Goal: Transaction & Acquisition: Purchase product/service

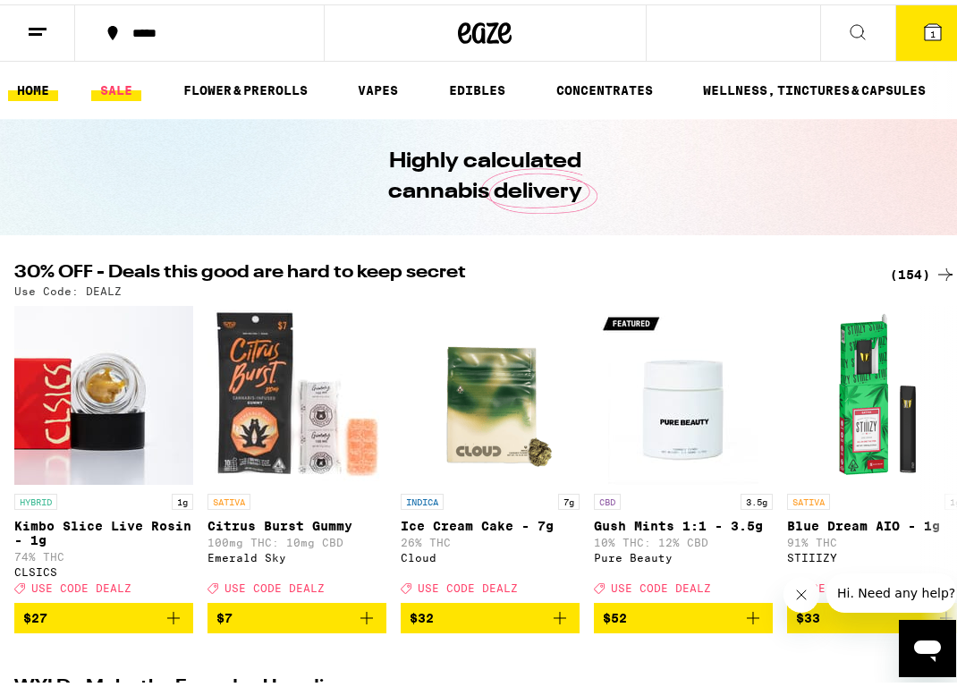
click at [124, 87] on link "SALE" at bounding box center [116, 85] width 50 height 21
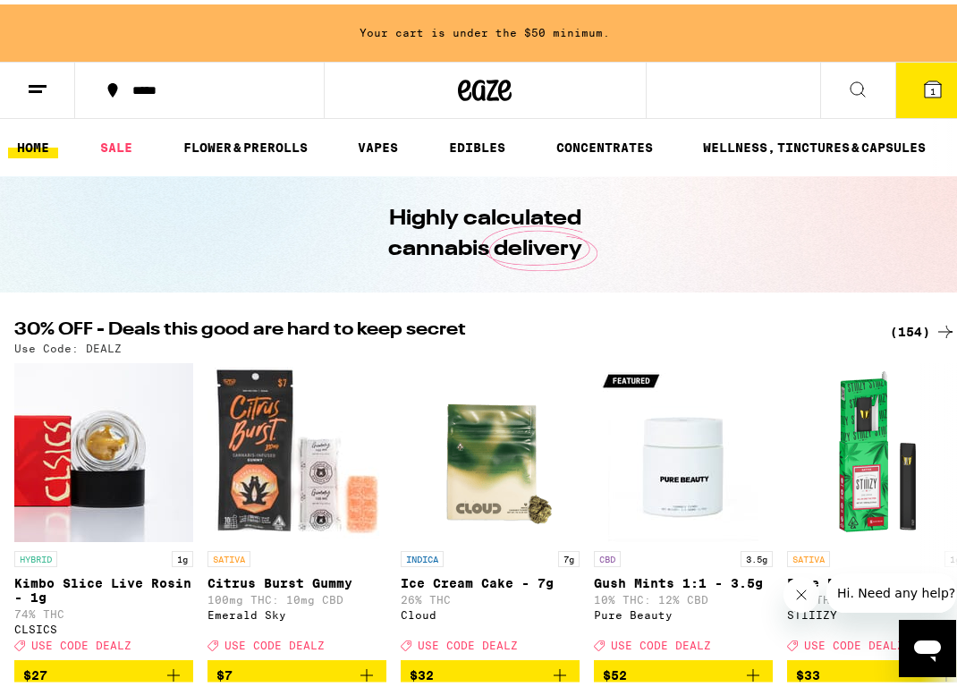
click at [919, 330] on div "(154)" at bounding box center [923, 327] width 66 height 21
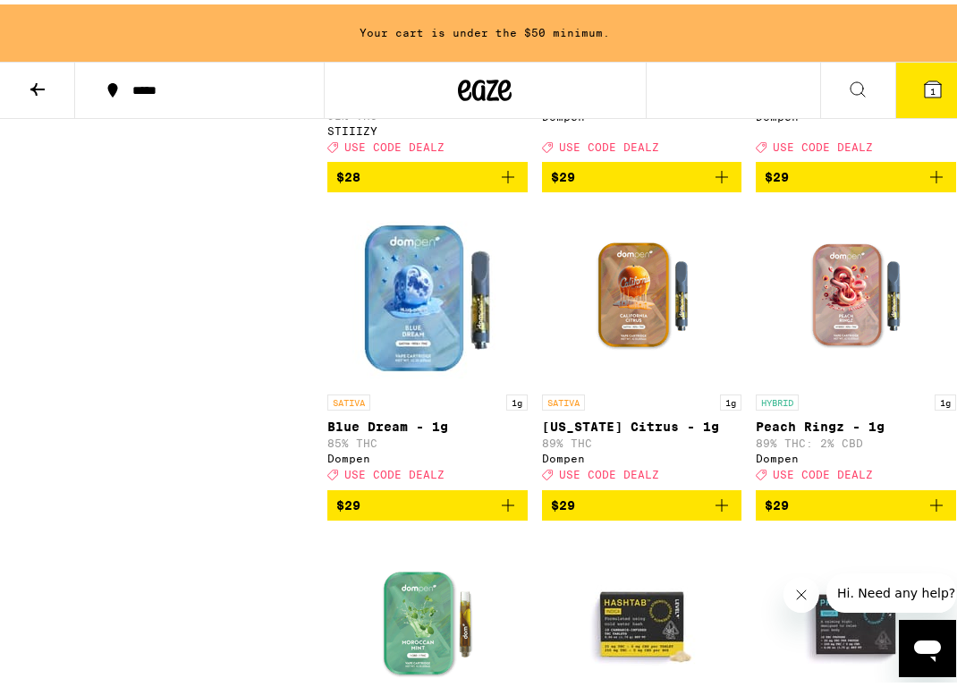
scroll to position [9645, 0]
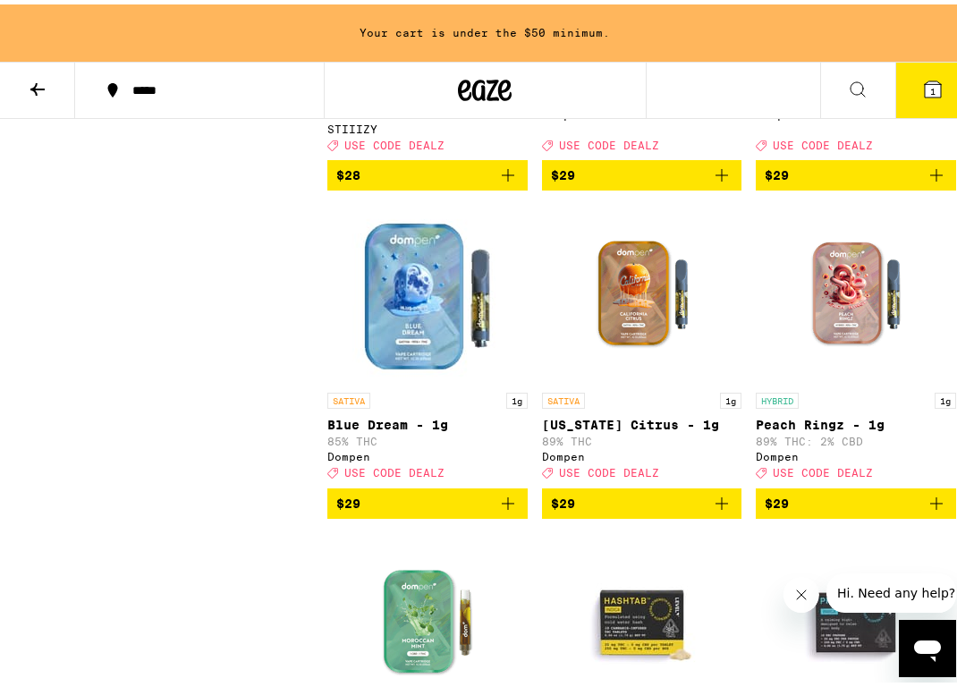
click at [510, 182] on icon "Add to bag" at bounding box center [507, 170] width 21 height 21
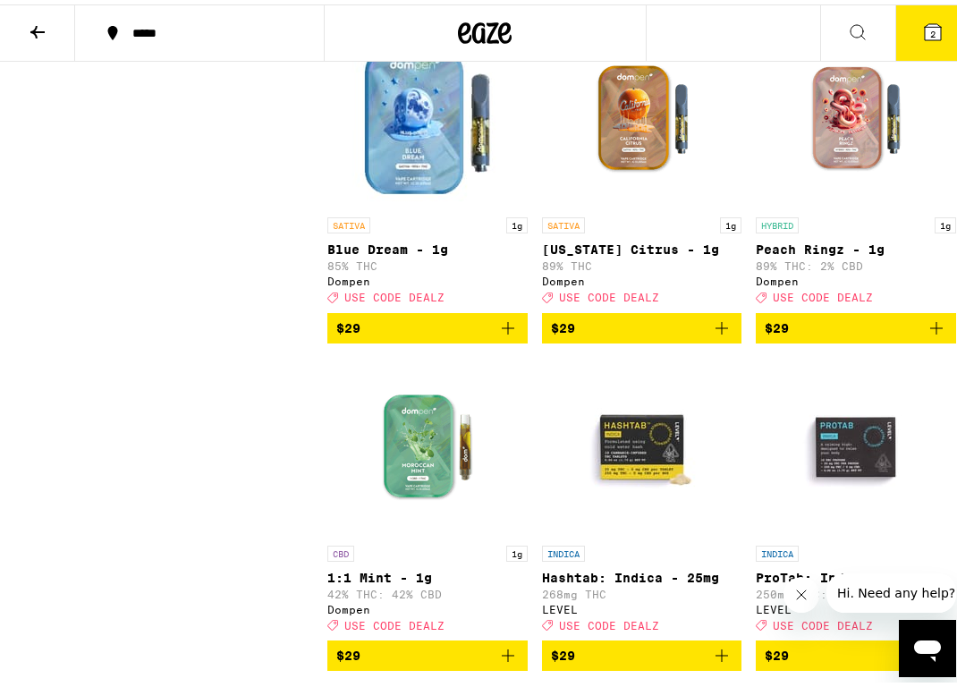
scroll to position [9766, 0]
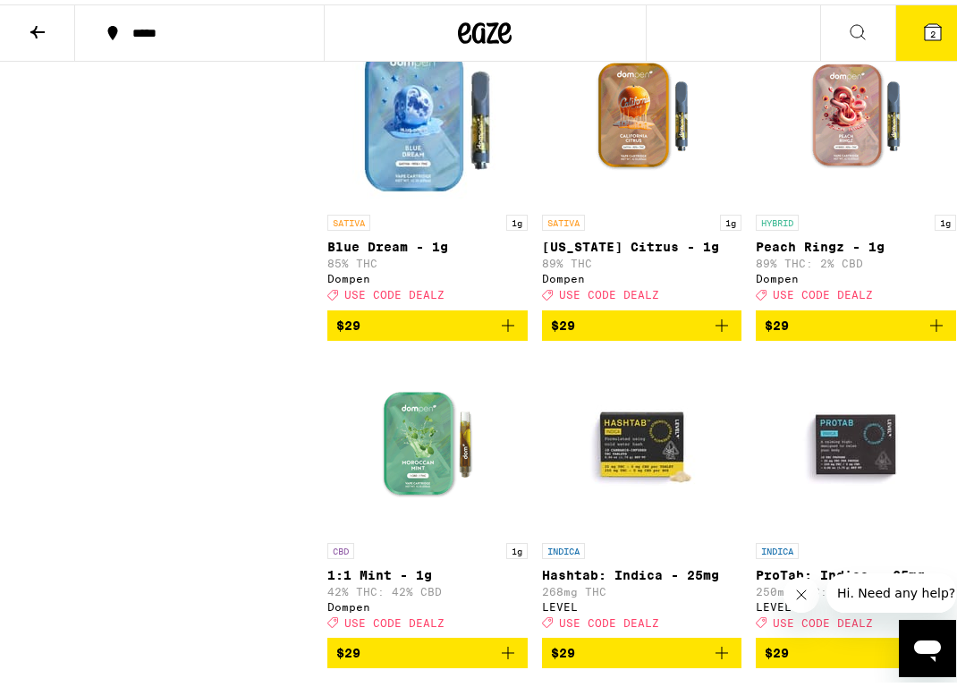
click at [510, 201] on img "Open page for Blue Dream - 1g from Dompen" at bounding box center [427, 111] width 179 height 179
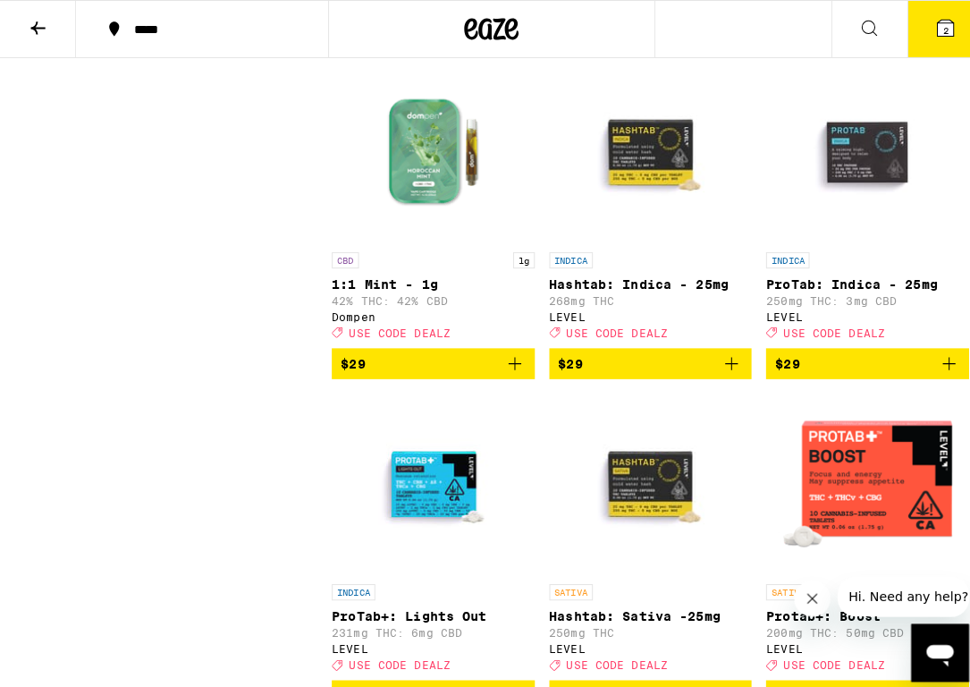
scroll to position [10054, 0]
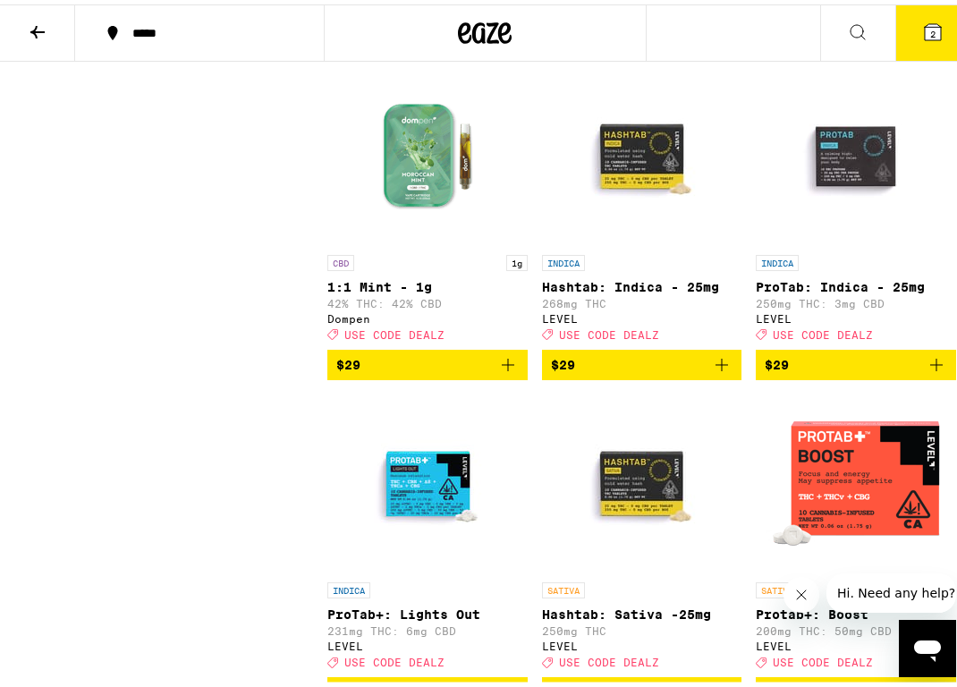
click at [718, 44] on icon "Add to bag" at bounding box center [721, 32] width 21 height 21
click at [930, 33] on span "3" at bounding box center [932, 29] width 5 height 11
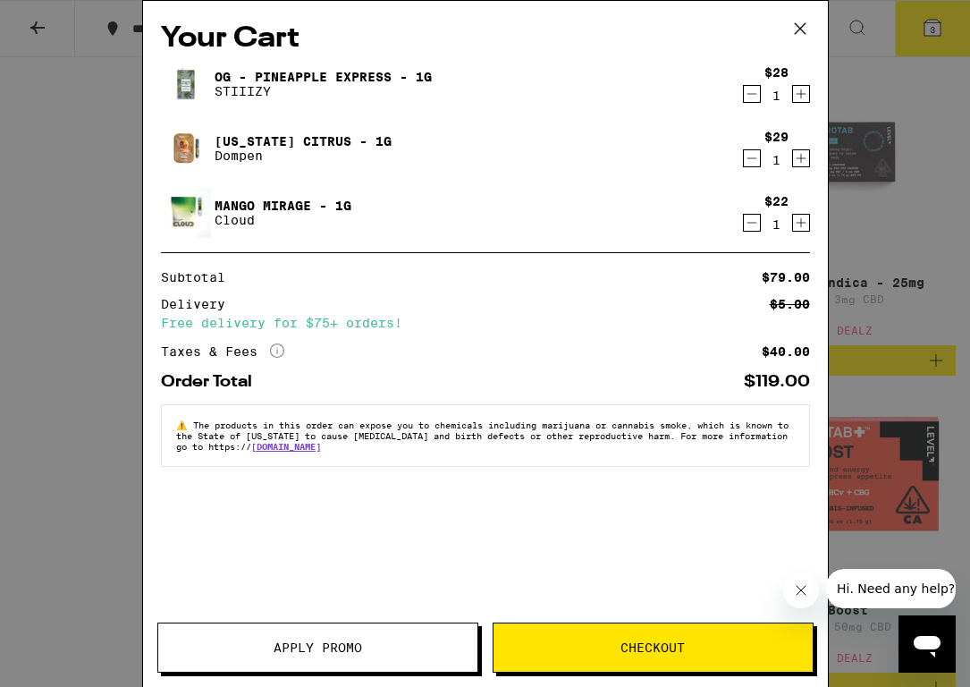
click at [754, 210] on div "$22 1" at bounding box center [776, 213] width 67 height 38
click at [753, 212] on div "$22 1" at bounding box center [776, 213] width 67 height 38
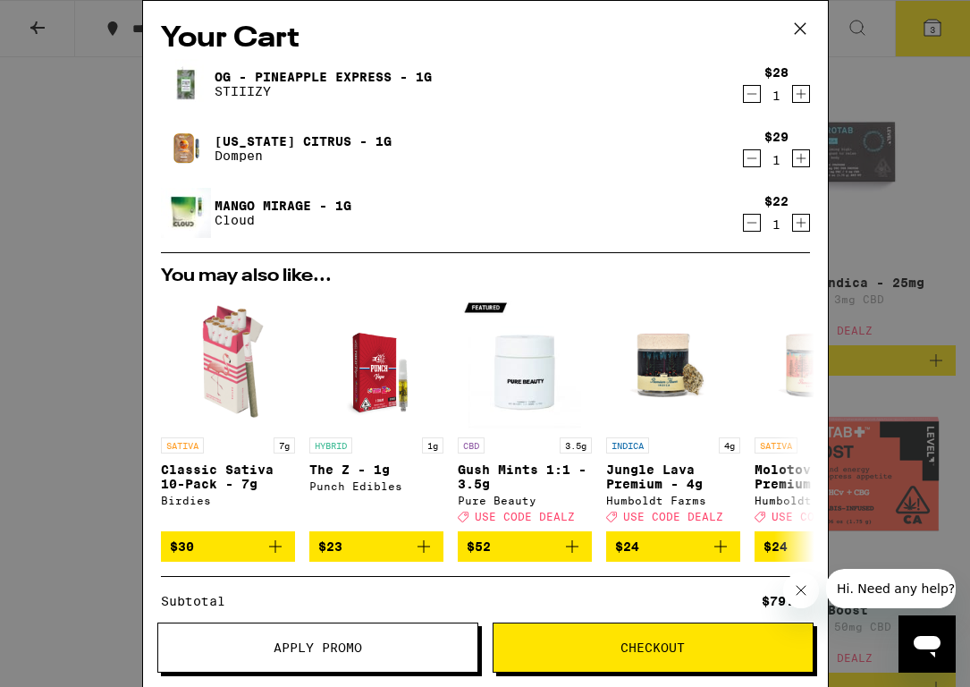
click at [743, 211] on div "$22 1" at bounding box center [776, 213] width 67 height 38
click at [744, 230] on icon "Decrement" at bounding box center [752, 222] width 16 height 21
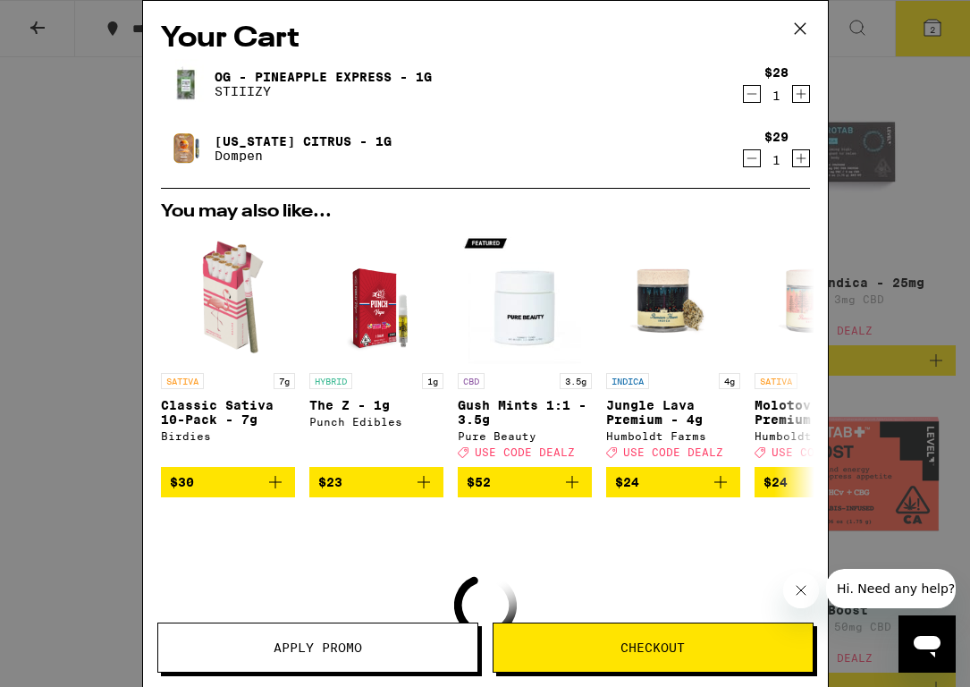
click at [798, 29] on icon at bounding box center [800, 28] width 27 height 27
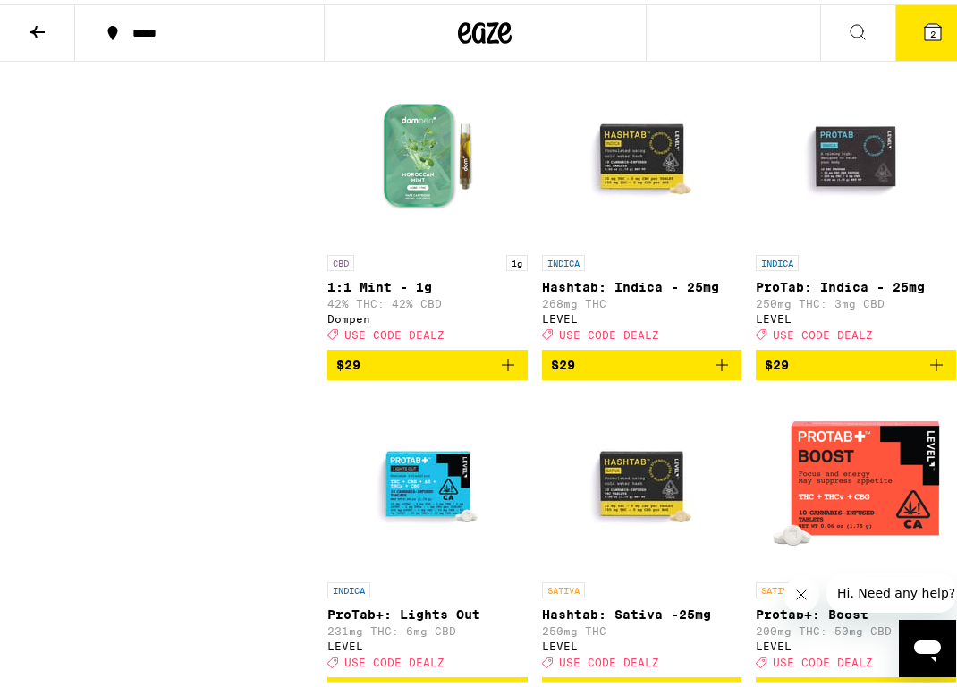
click at [912, 40] on button "2" at bounding box center [932, 28] width 75 height 55
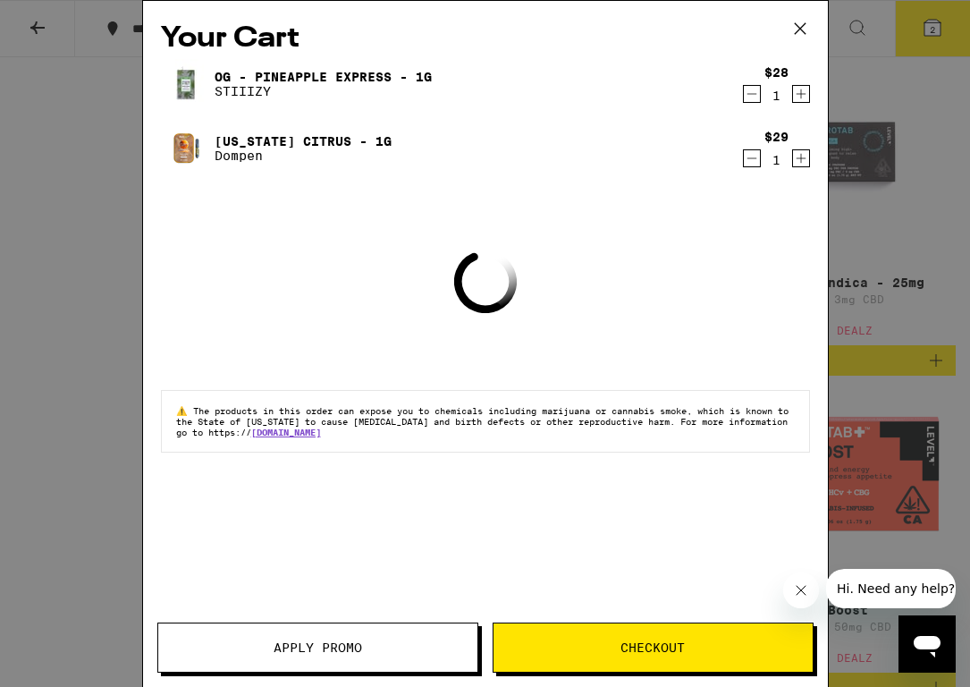
click at [353, 641] on span "Apply Promo" at bounding box center [318, 647] width 89 height 13
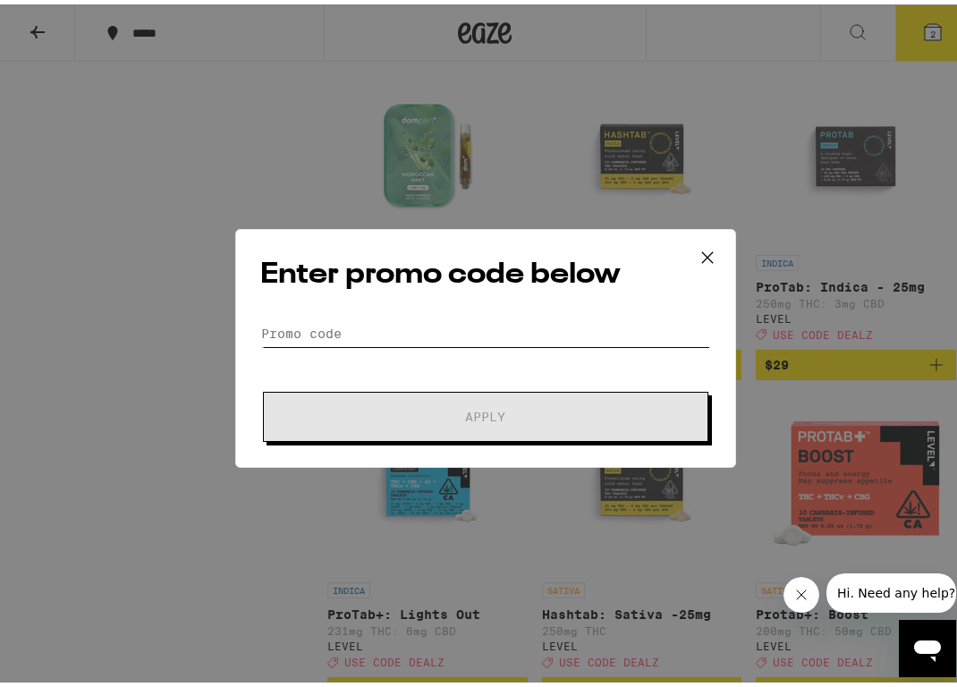
click at [307, 329] on input "Promo Code" at bounding box center [485, 329] width 449 height 27
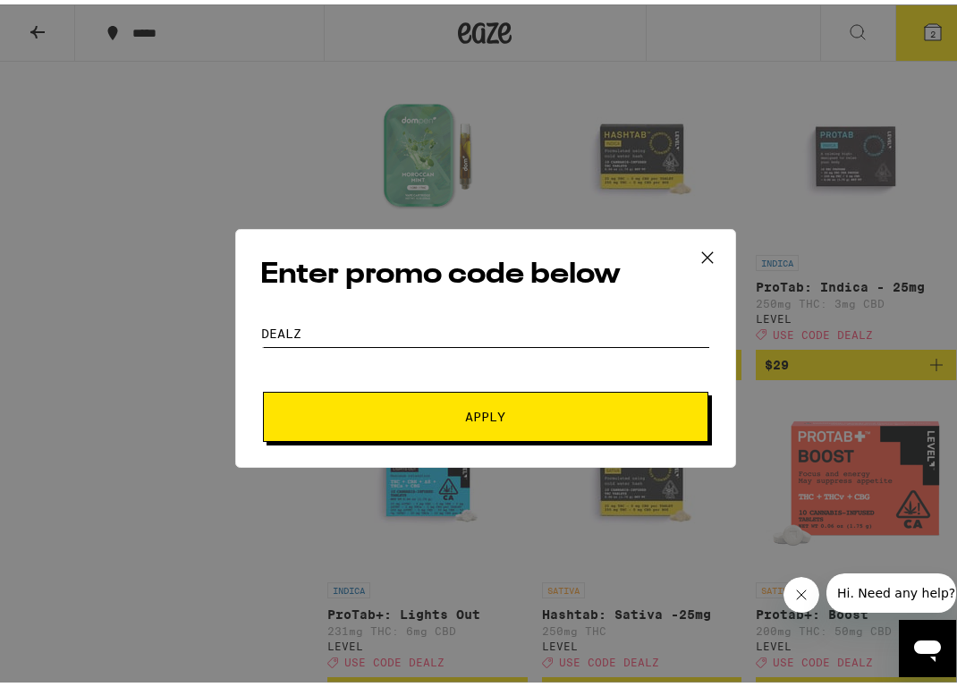
type input "DEALz"
click at [263, 387] on button "Apply" at bounding box center [485, 412] width 445 height 50
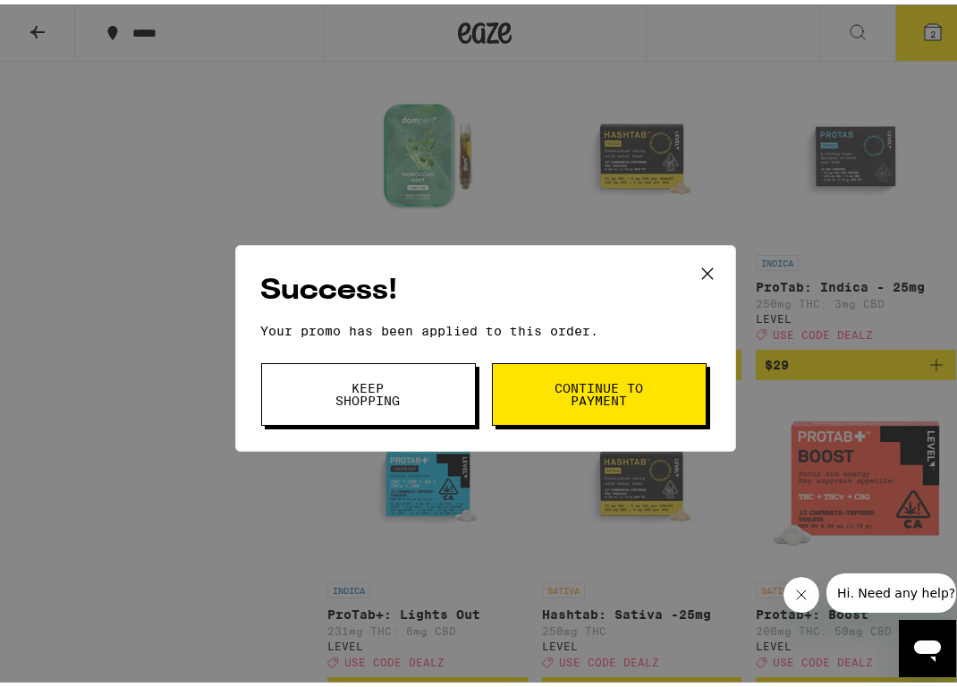
click at [312, 402] on button "Keep Shopping" at bounding box center [368, 390] width 215 height 63
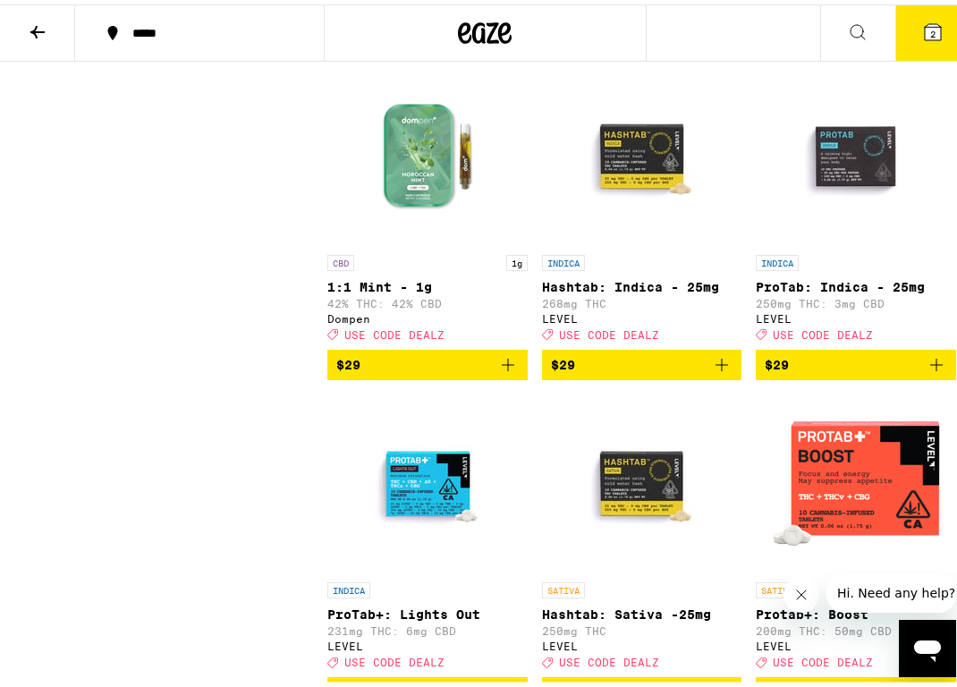
click at [906, 19] on button "2" at bounding box center [932, 28] width 75 height 55
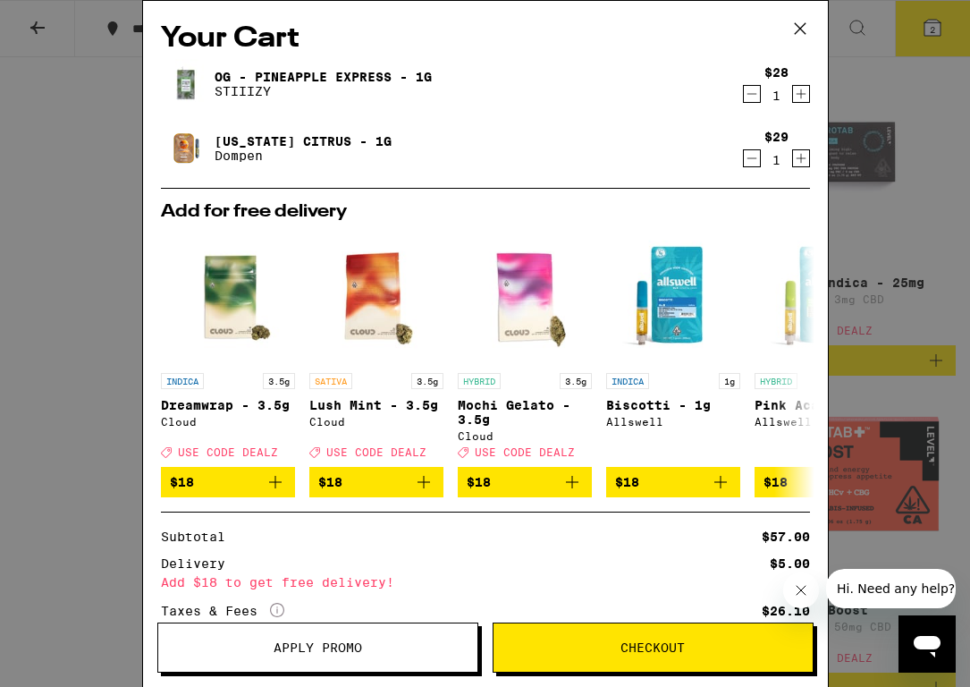
click at [744, 157] on icon "Decrement" at bounding box center [752, 158] width 16 height 21
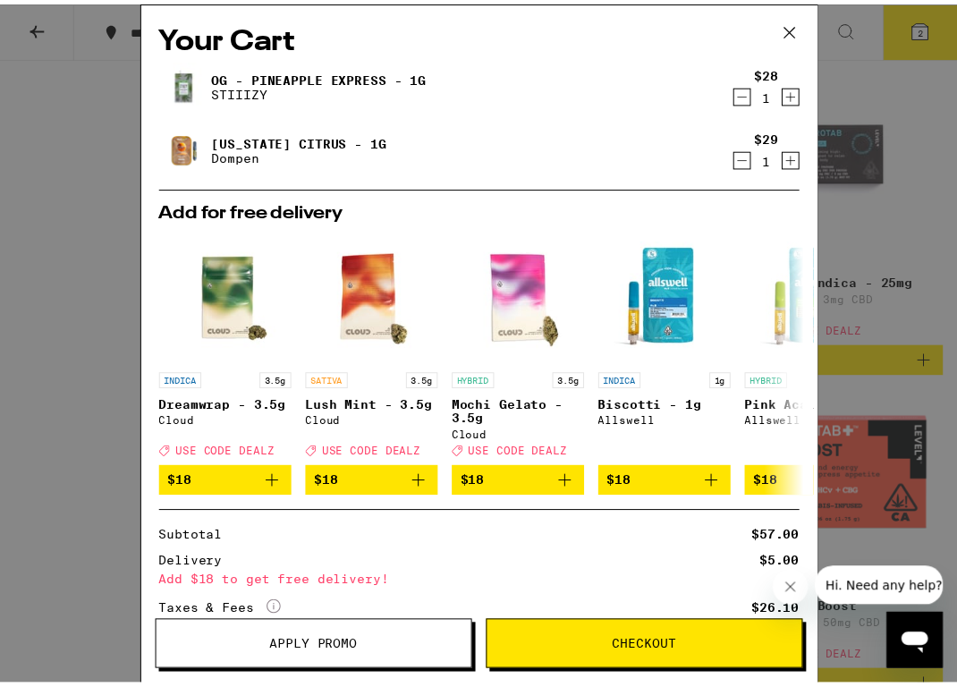
scroll to position [10111, 0]
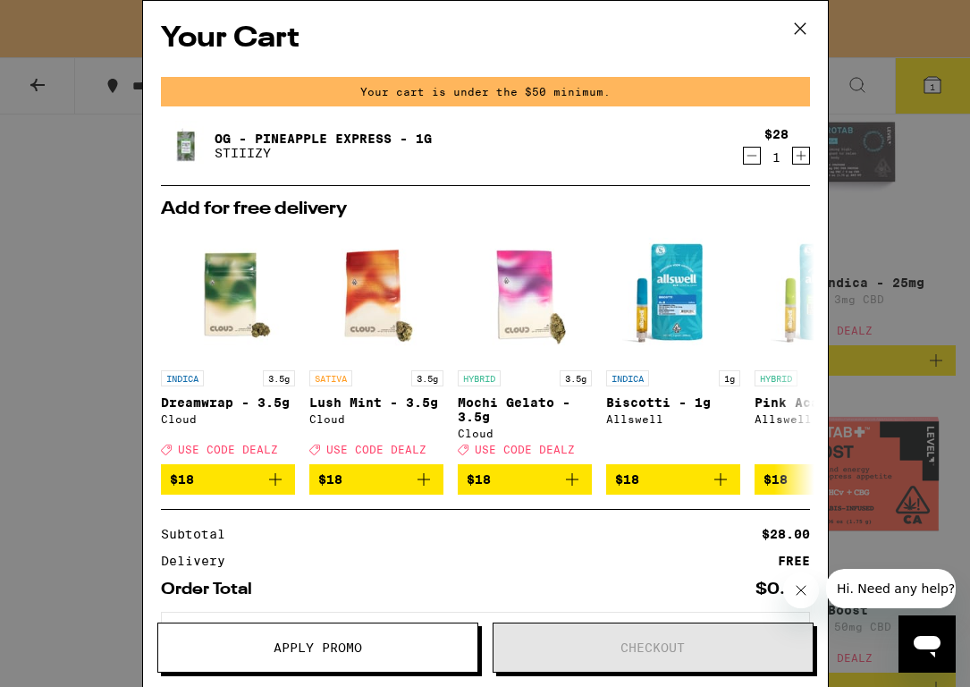
click at [800, 22] on icon at bounding box center [800, 28] width 27 height 27
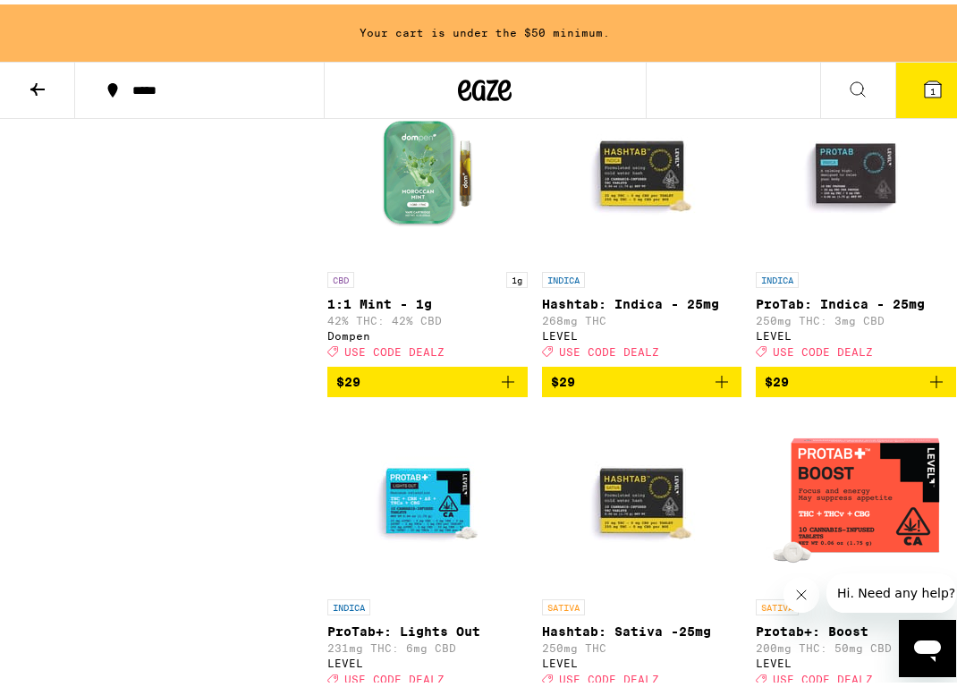
scroll to position [10089, 0]
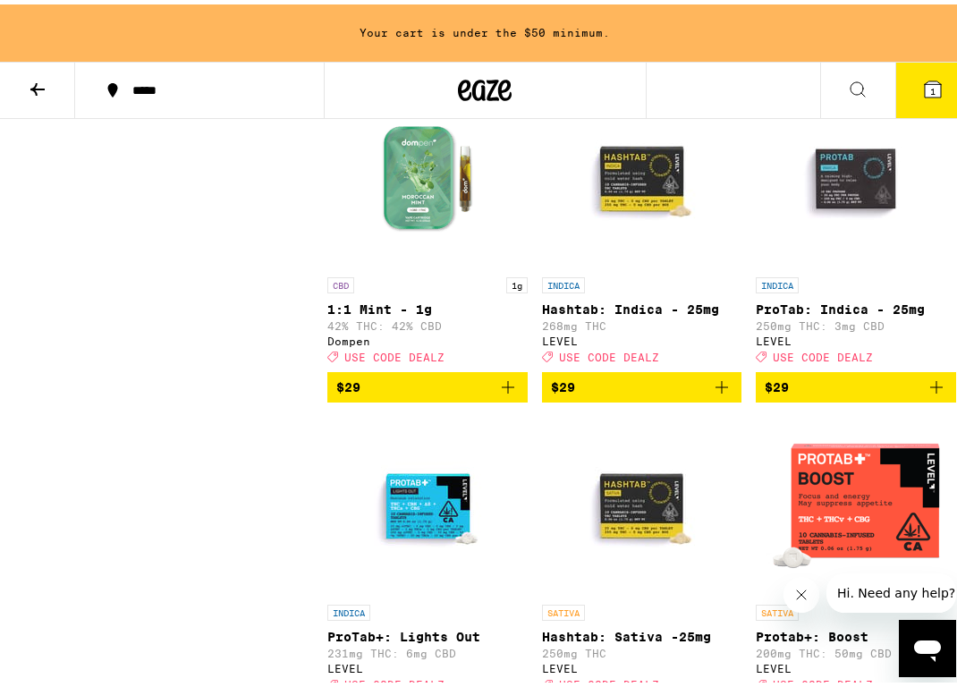
click at [4, 79] on button at bounding box center [37, 86] width 75 height 56
click at [35, 79] on icon at bounding box center [37, 84] width 21 height 21
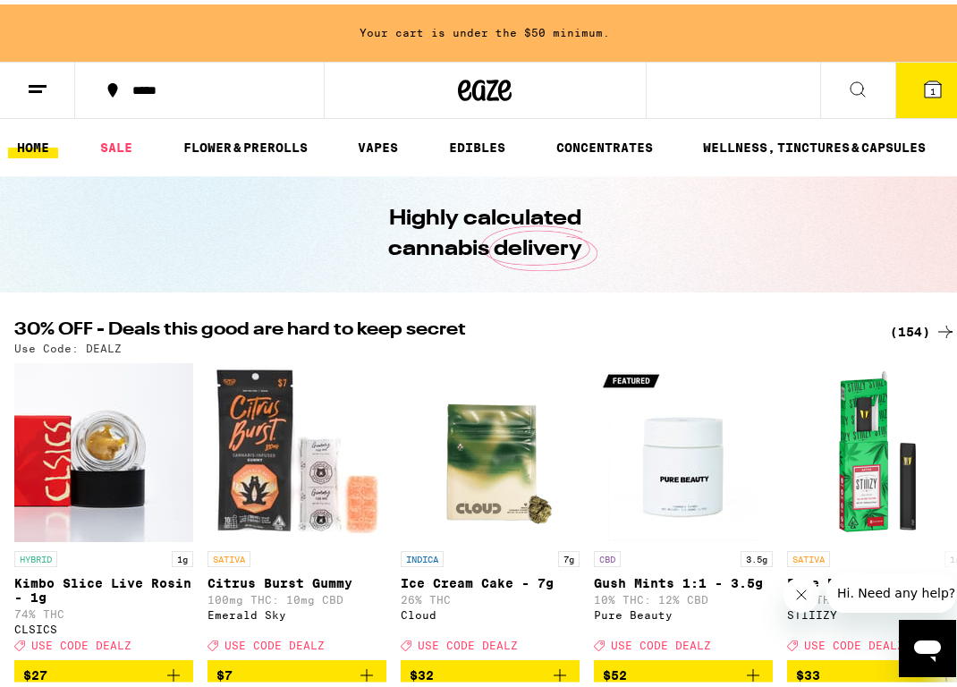
click at [398, 156] on ul "HOME SALE FLOWER & PREROLLS VAPES EDIBLES CONCENTRATES WELLNESS, TINCTURES & CA…" at bounding box center [485, 142] width 970 height 57
click at [379, 140] on link "VAPES" at bounding box center [378, 142] width 58 height 21
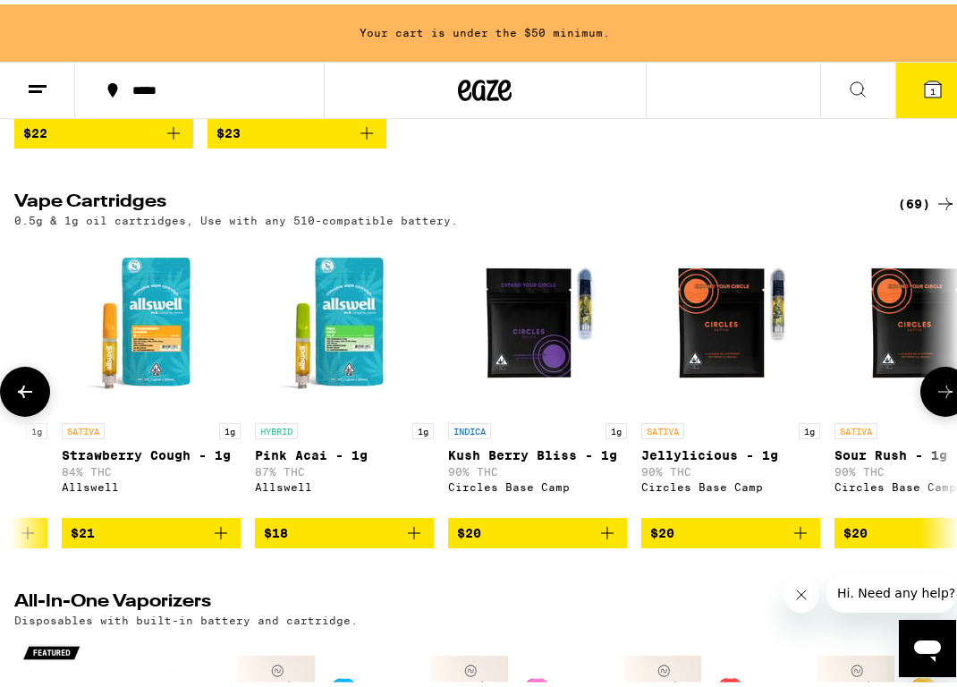
scroll to position [0, 192]
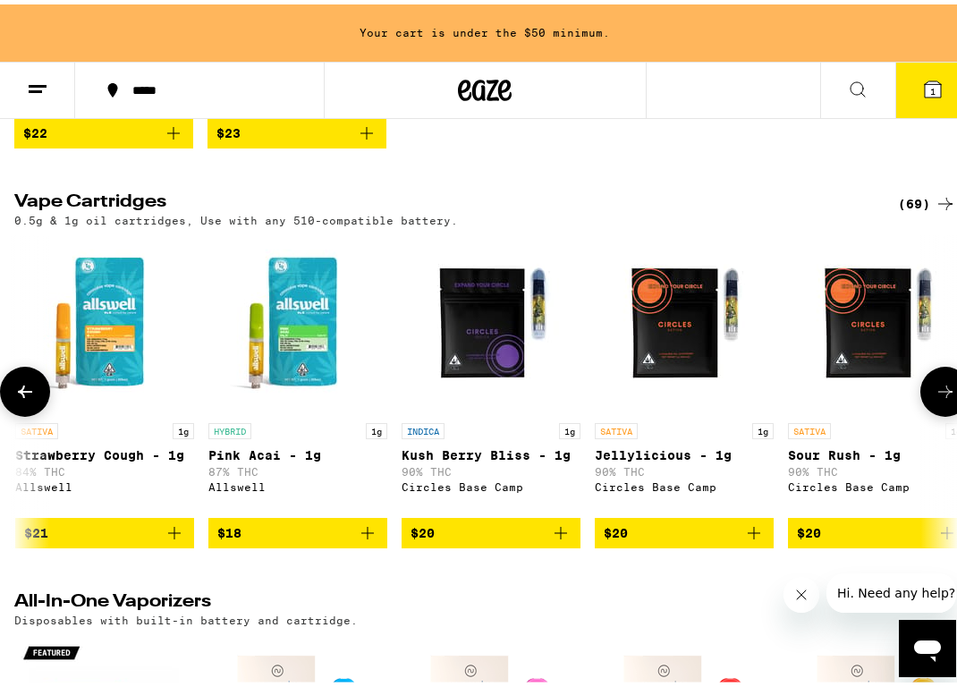
click at [761, 539] on icon "Add to bag" at bounding box center [753, 528] width 21 height 21
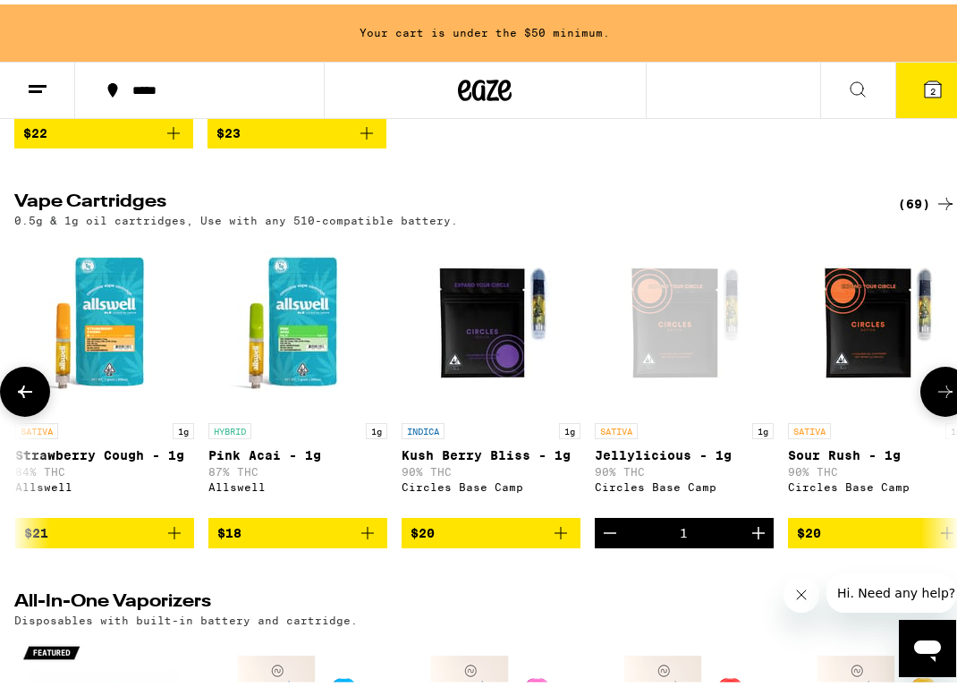
scroll to position [0, 0]
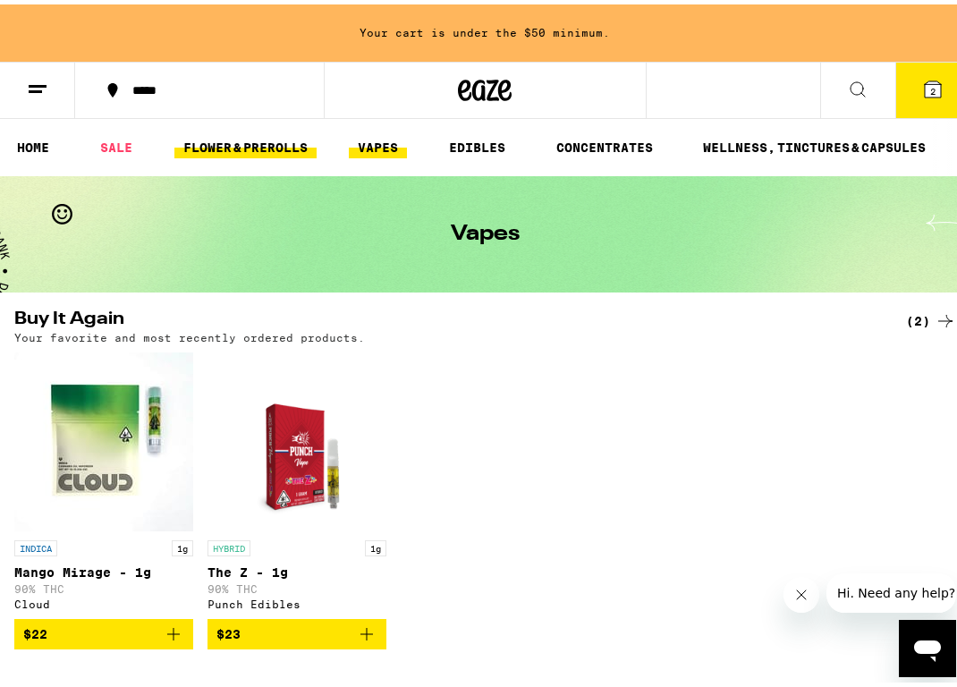
click at [256, 152] on link "FLOWER & PREROLLS" at bounding box center [245, 142] width 142 height 21
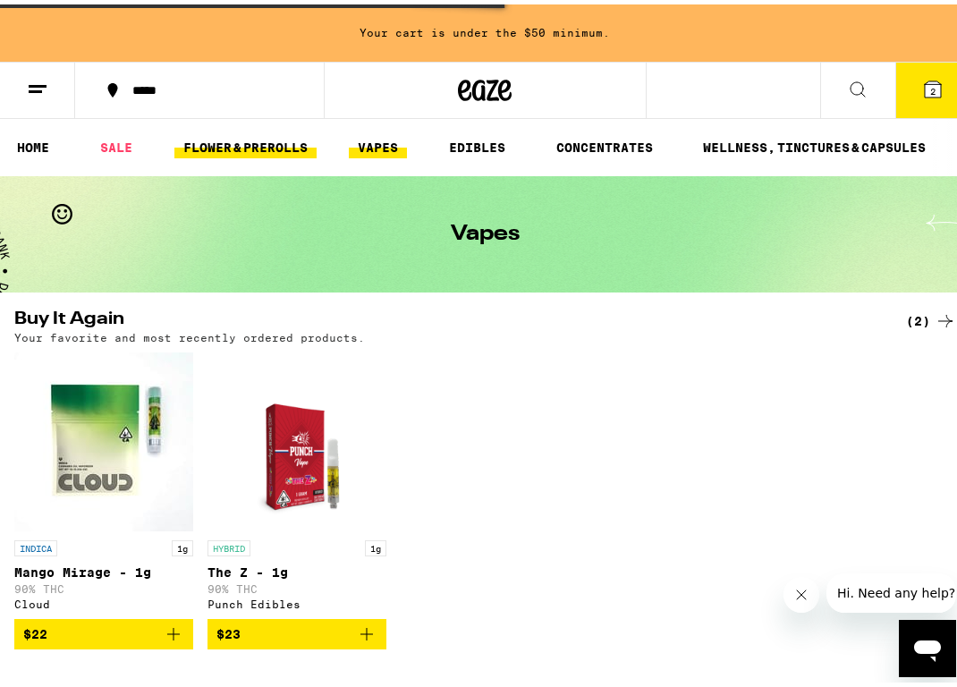
click at [284, 140] on link "FLOWER & PREROLLS" at bounding box center [245, 142] width 142 height 21
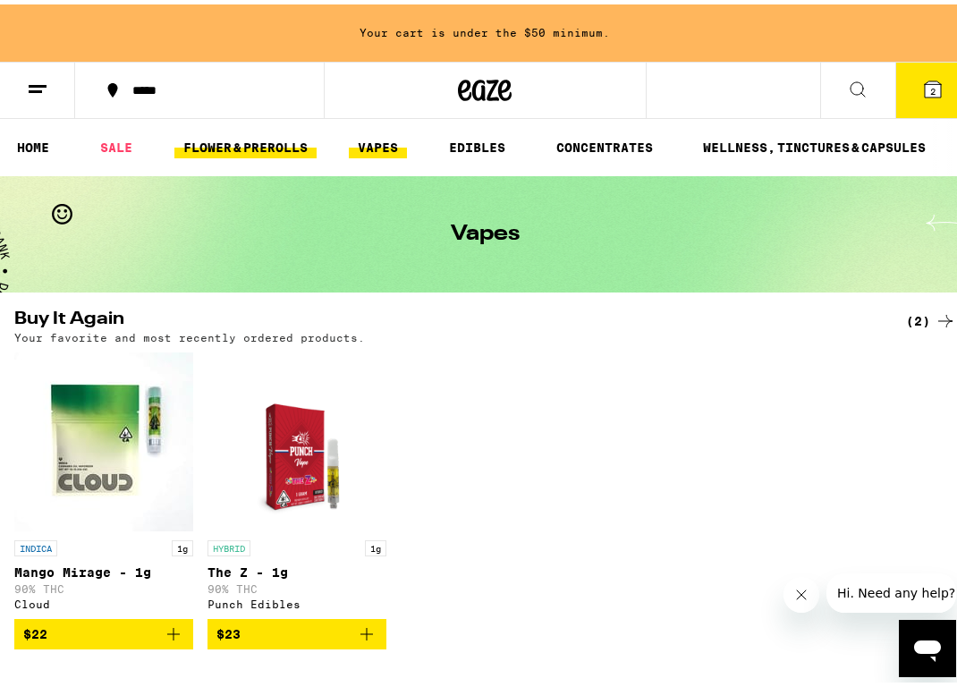
click at [284, 140] on link "FLOWER & PREROLLS" at bounding box center [245, 142] width 142 height 21
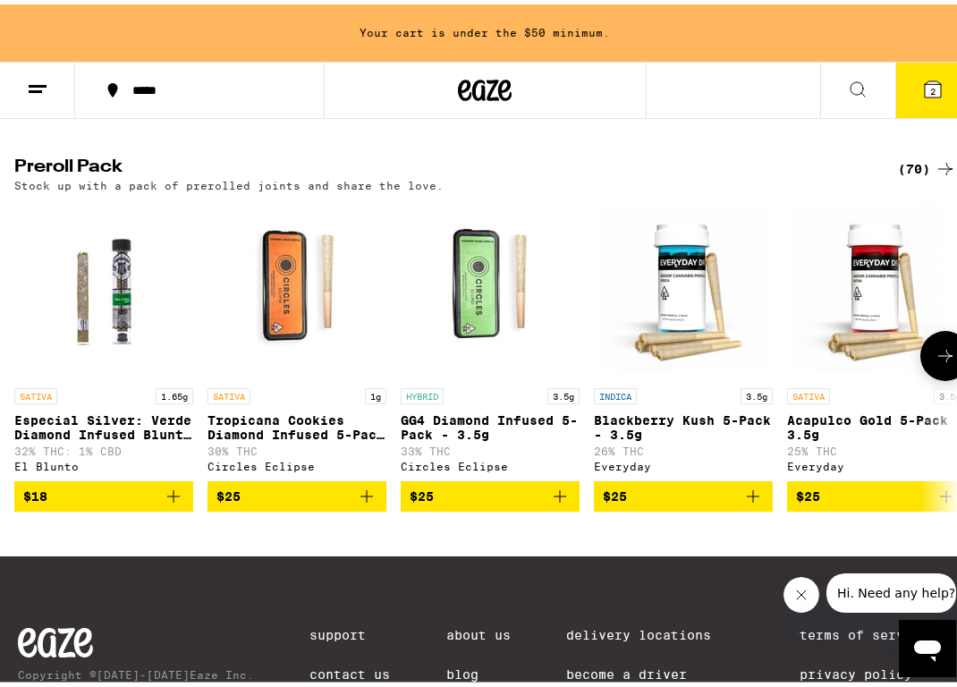
scroll to position [1377, 0]
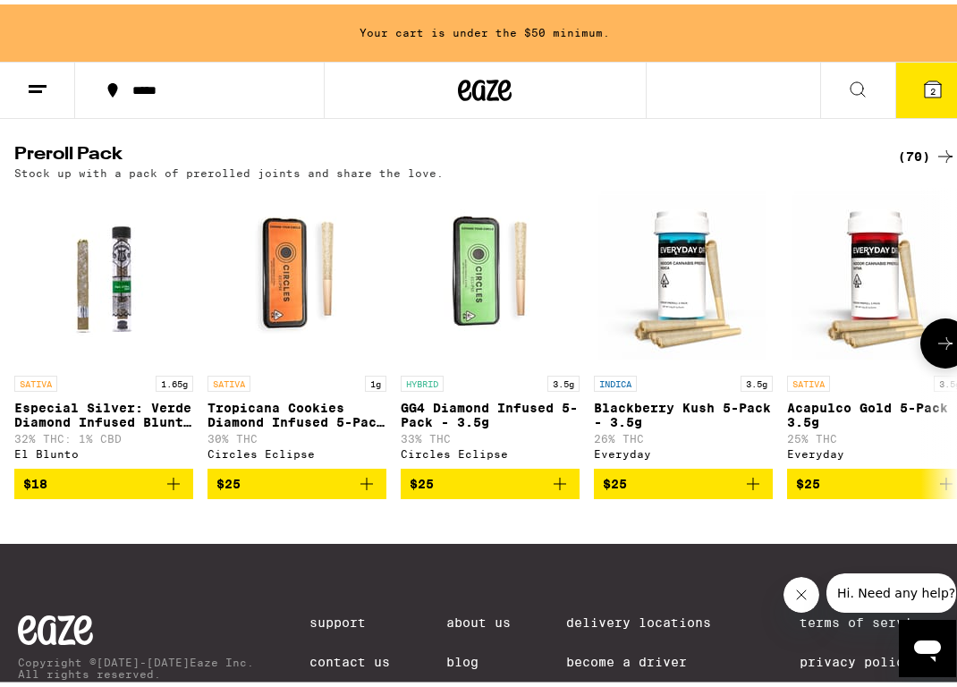
click at [935, 350] on icon at bounding box center [945, 338] width 21 height 21
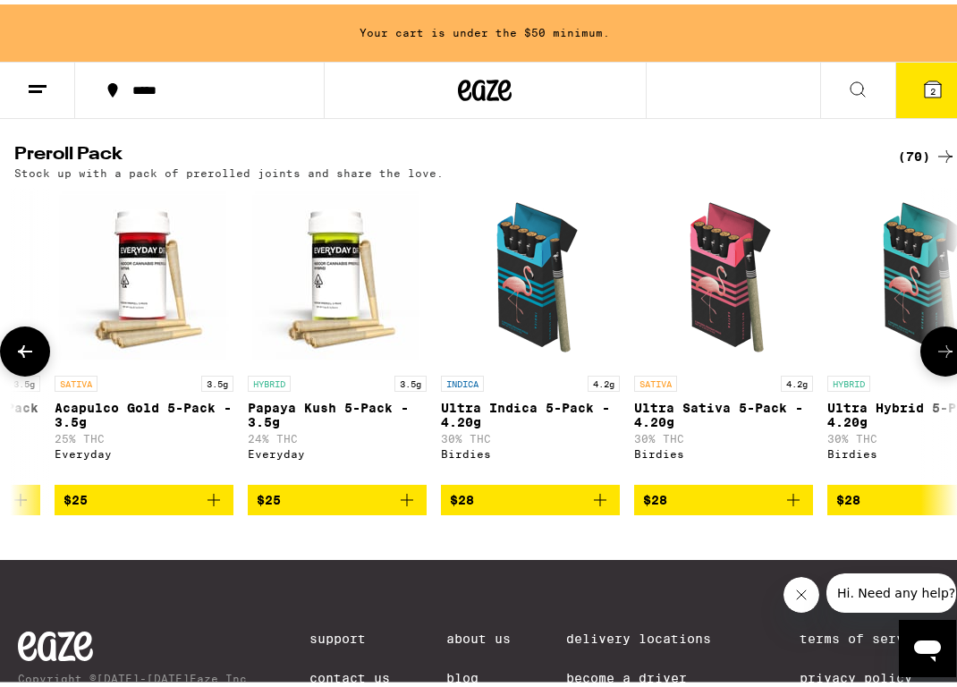
scroll to position [0, 733]
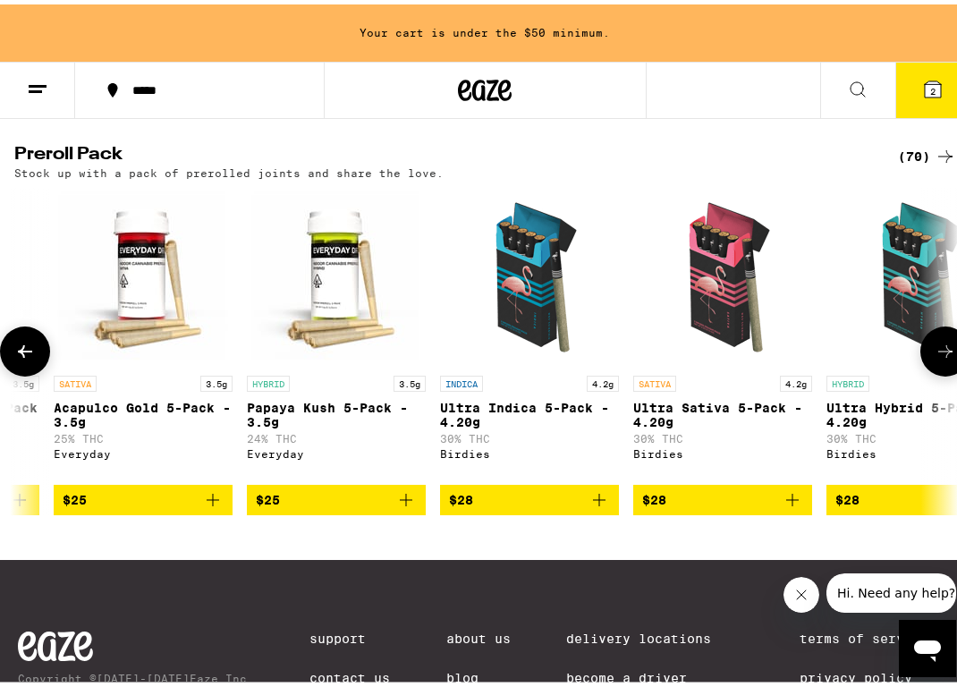
drag, startPoint x: 301, startPoint y: 274, endPoint x: 300, endPoint y: 306, distance: 32.2
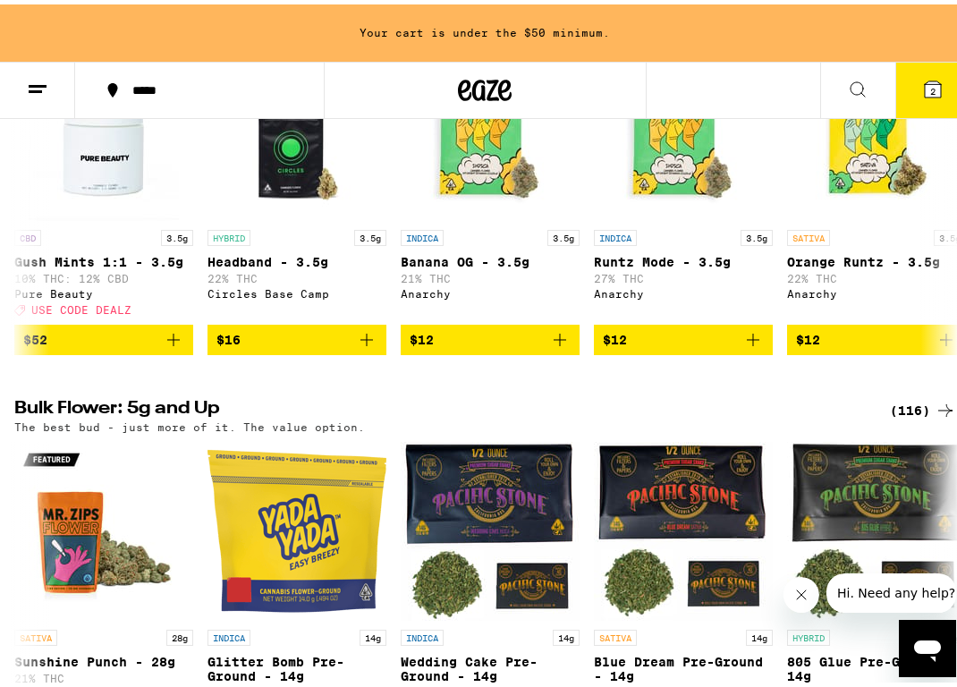
scroll to position [0, 0]
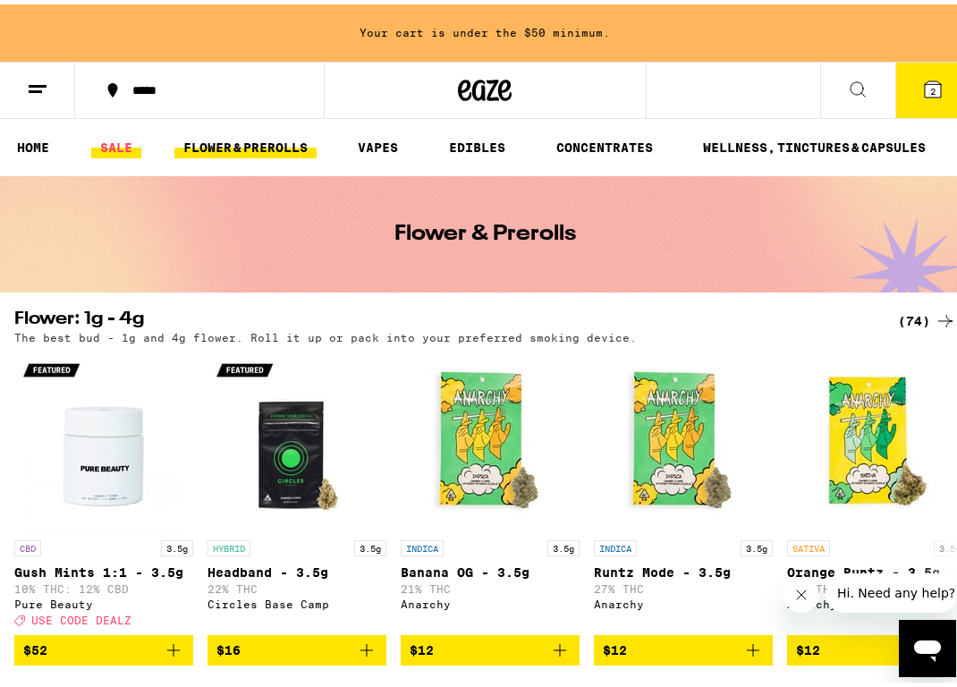
click at [113, 152] on link "SALE" at bounding box center [116, 142] width 50 height 21
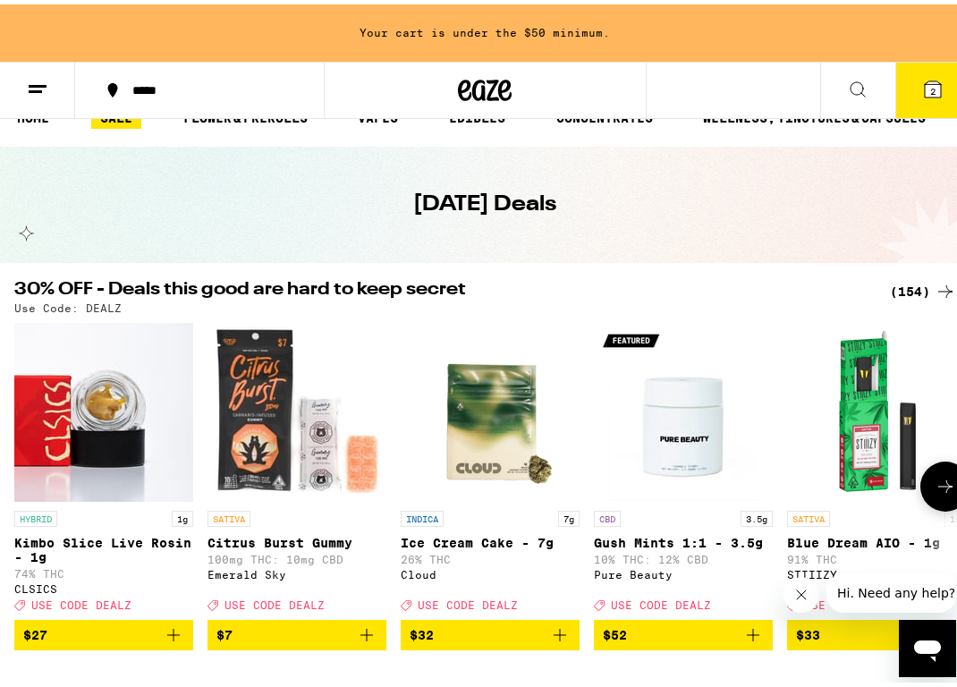
scroll to position [31, 0]
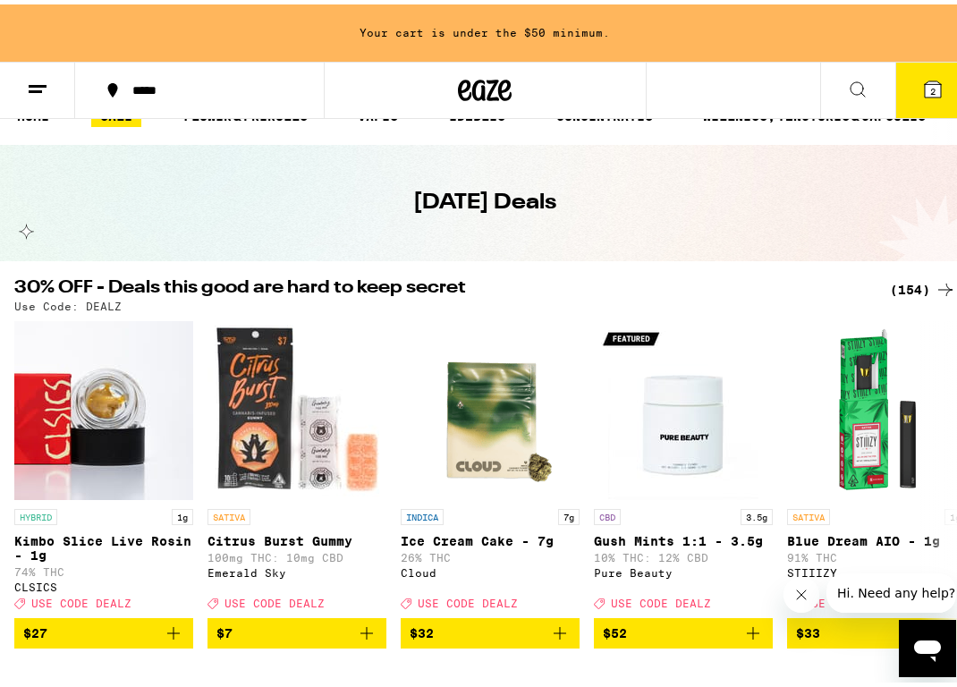
click at [935, 281] on icon at bounding box center [945, 285] width 21 height 21
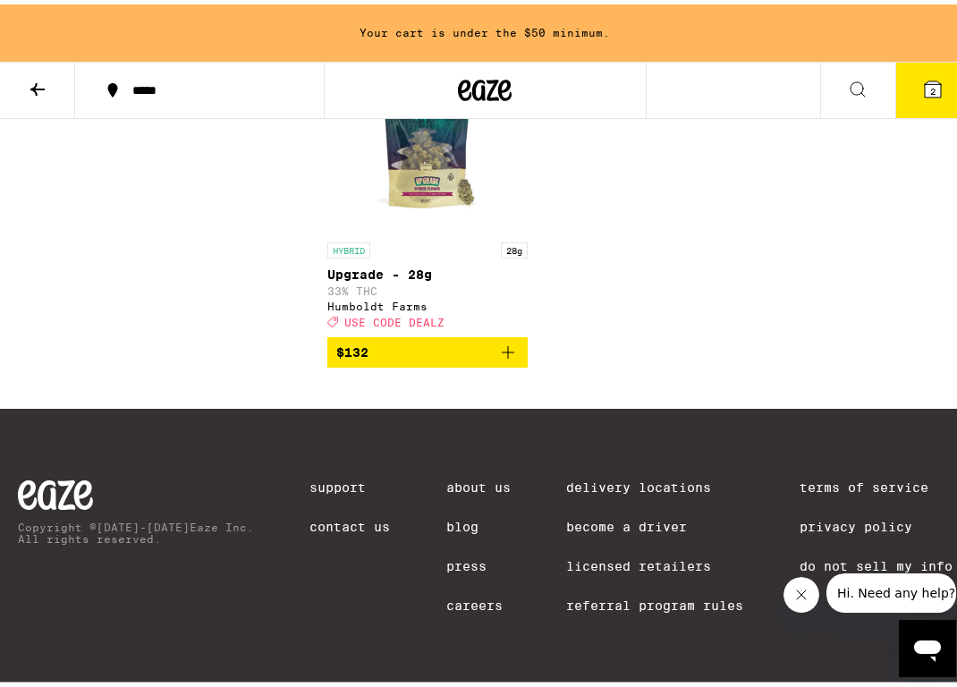
scroll to position [18131, 0]
click at [47, 78] on icon at bounding box center [37, 84] width 21 height 21
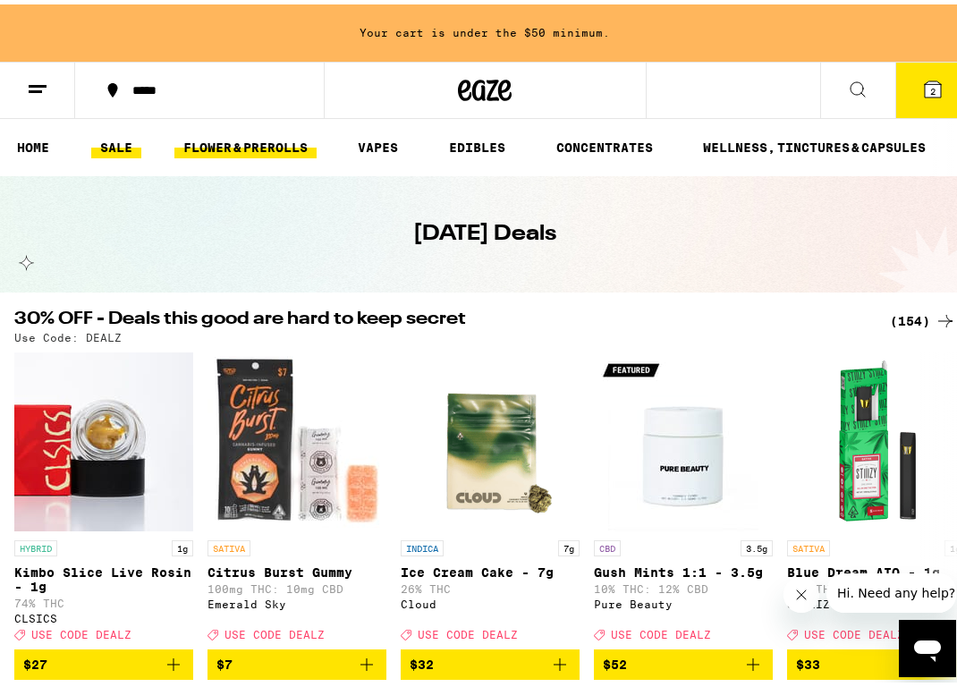
click at [295, 137] on link "FLOWER & PREROLLS" at bounding box center [245, 142] width 142 height 21
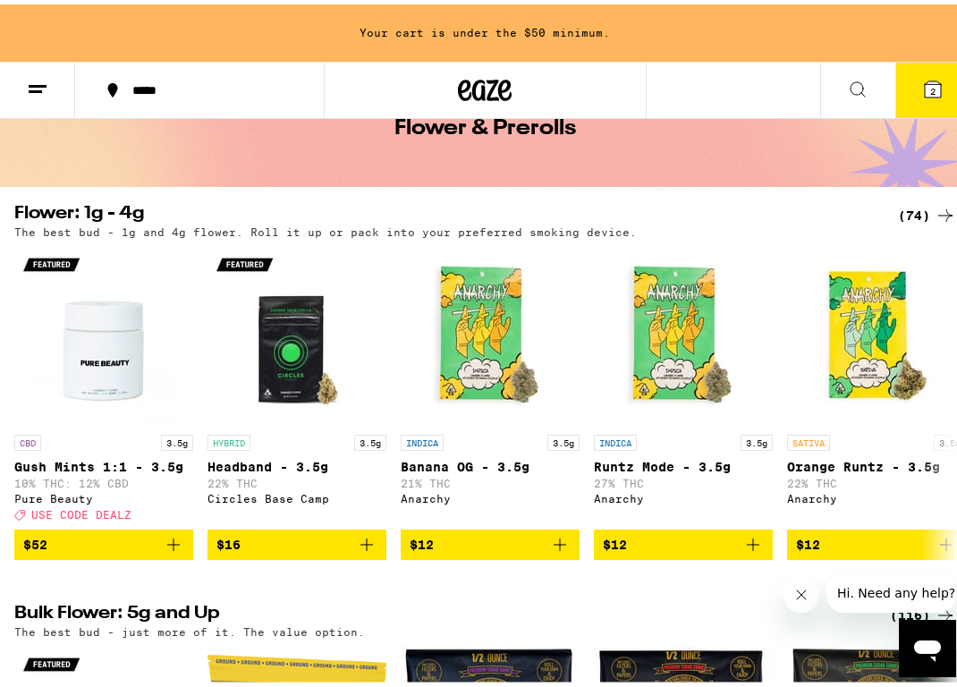
scroll to position [88, 0]
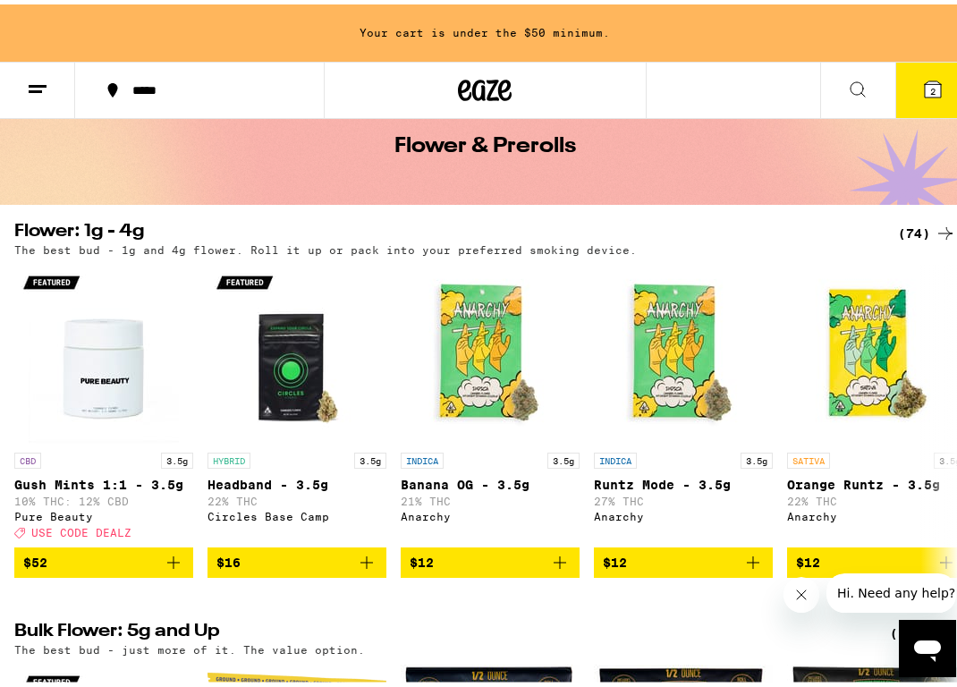
click at [935, 218] on icon at bounding box center [945, 228] width 21 height 21
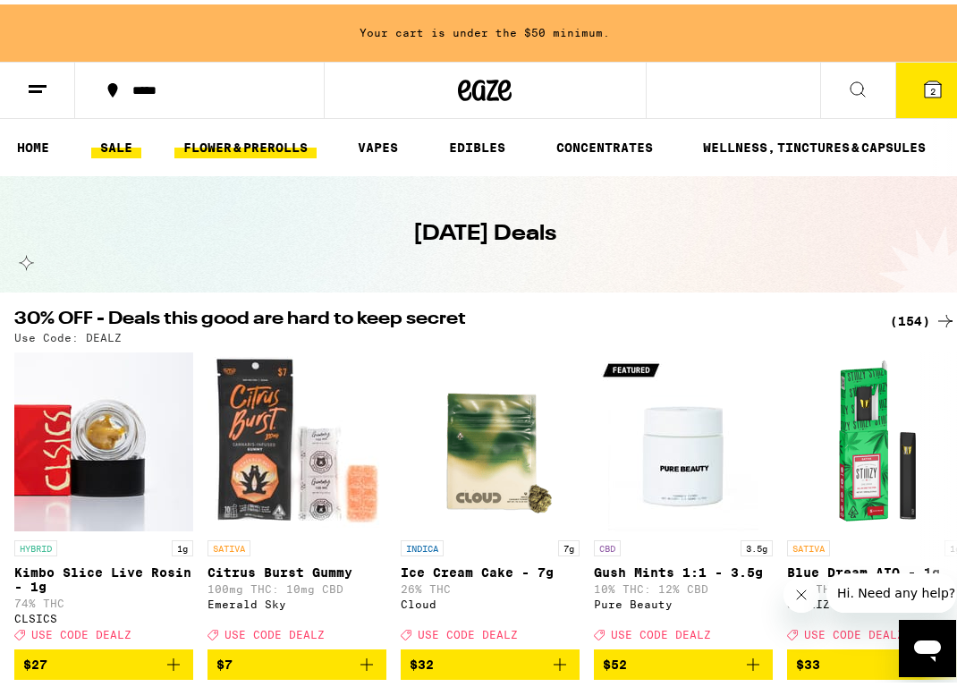
click at [260, 148] on link "FLOWER & PREROLLS" at bounding box center [245, 142] width 142 height 21
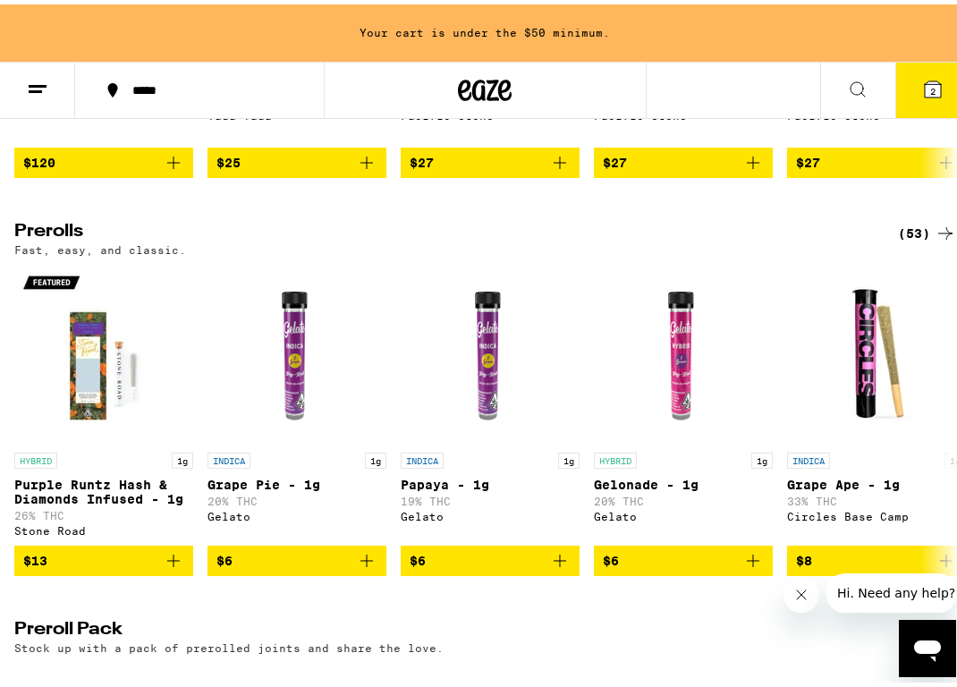
scroll to position [907, 0]
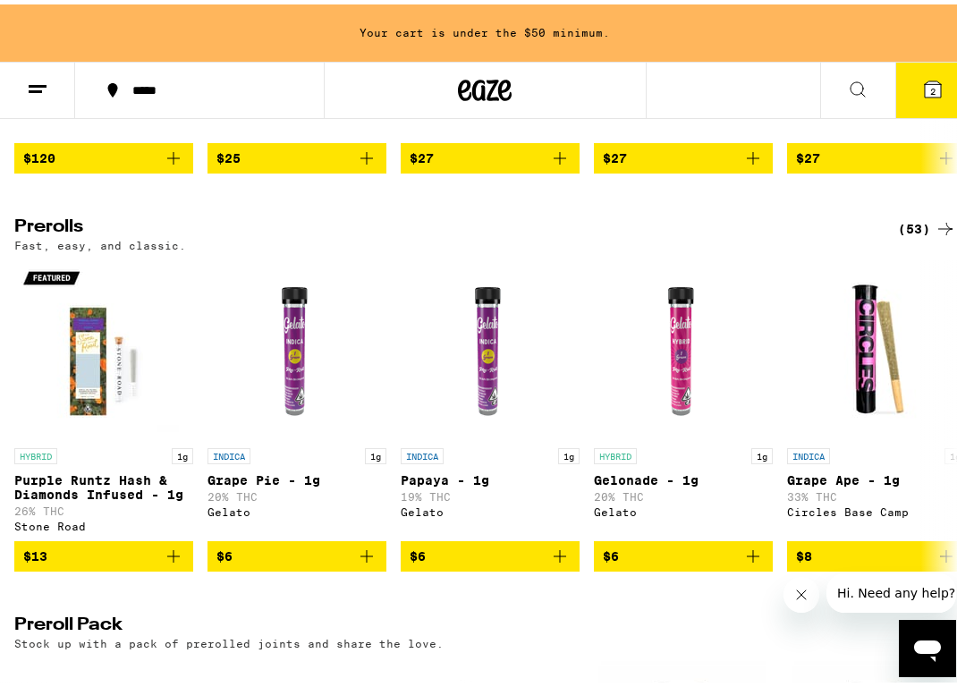
click at [919, 235] on div "(53)" at bounding box center [927, 224] width 58 height 21
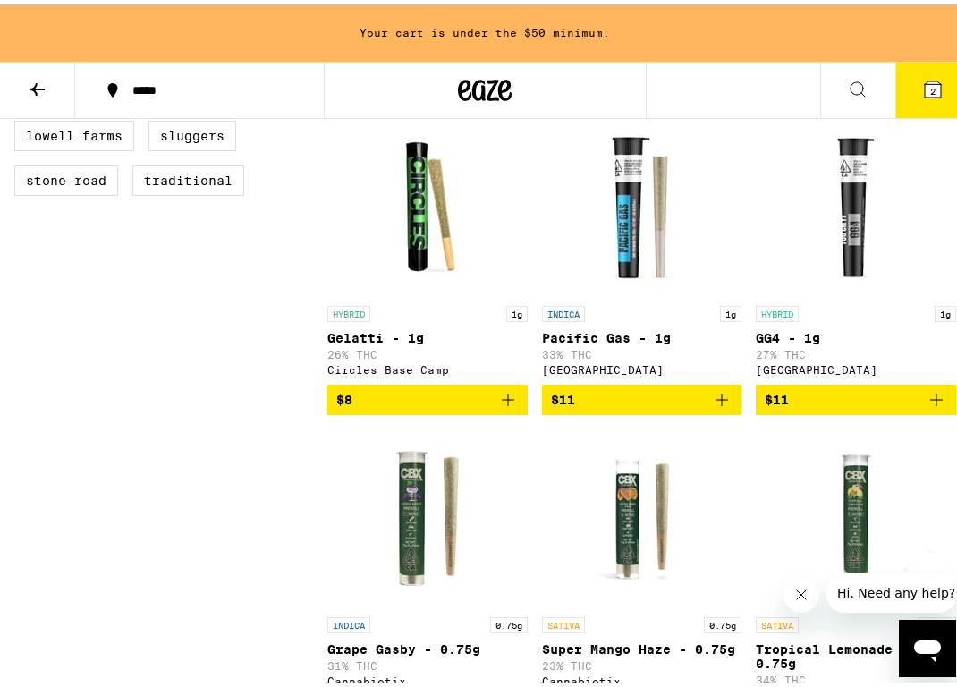
scroll to position [852, 0]
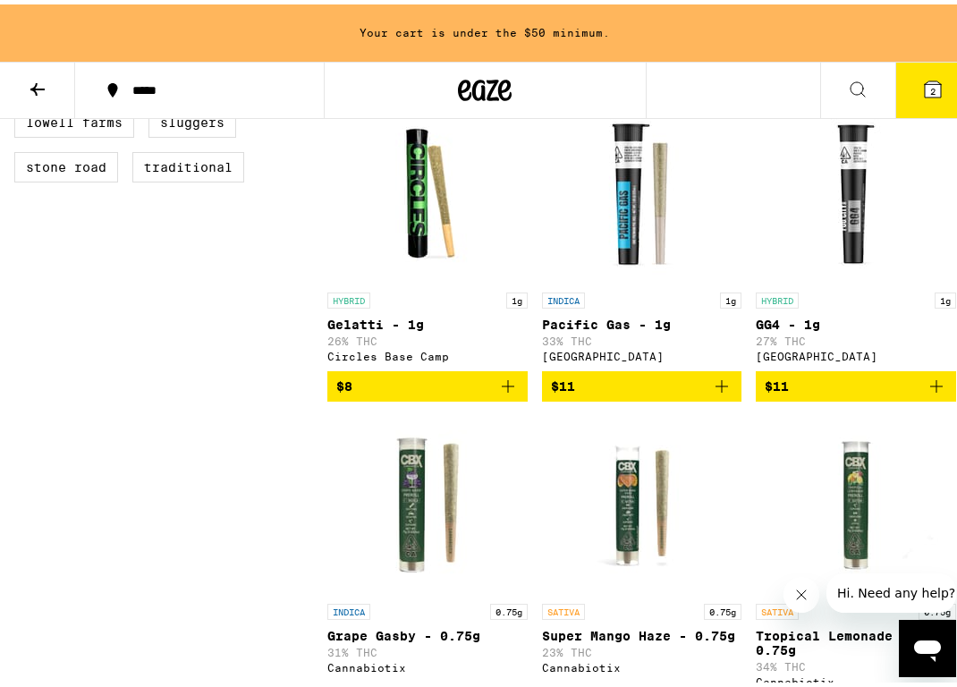
click at [863, 393] on span "$11" at bounding box center [856, 381] width 182 height 21
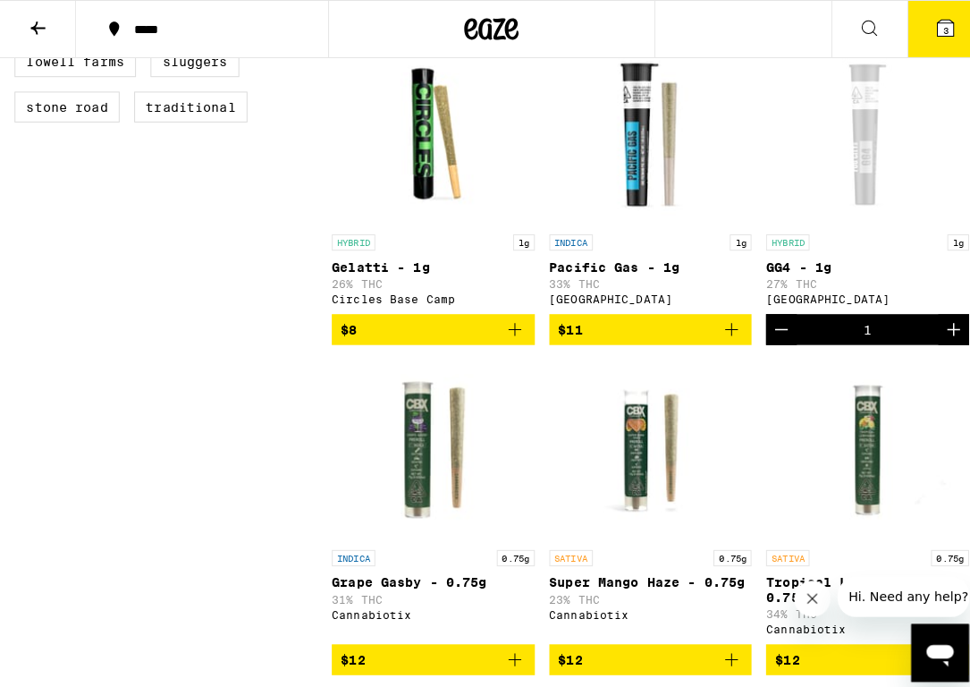
scroll to position [795, 0]
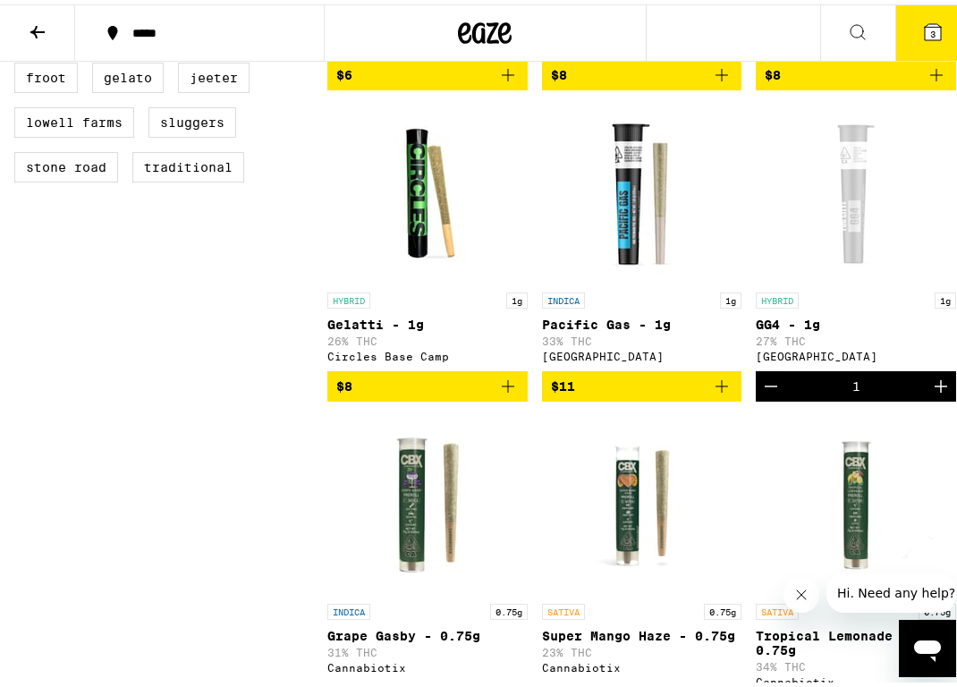
click at [907, 16] on button "3" at bounding box center [932, 28] width 75 height 55
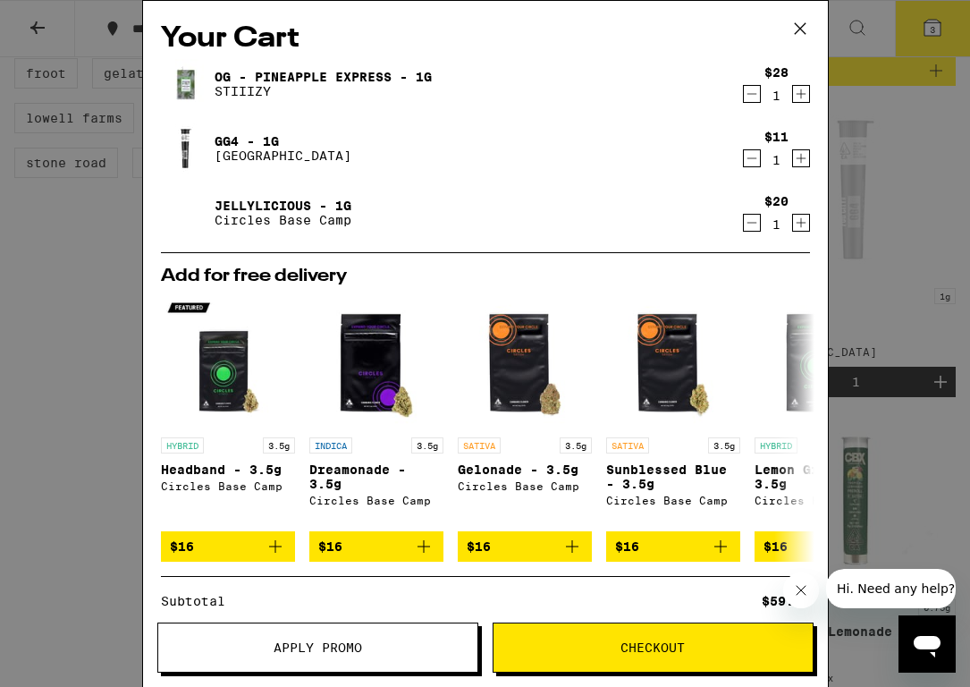
click at [745, 161] on icon "Decrement" at bounding box center [752, 158] width 16 height 21
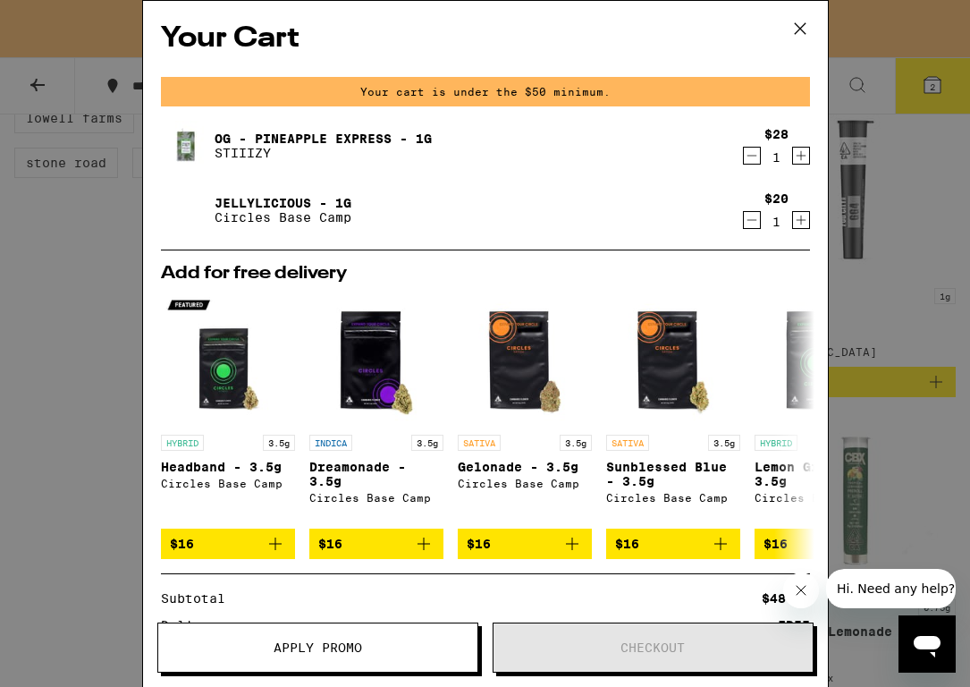
click at [808, 15] on icon at bounding box center [800, 28] width 27 height 27
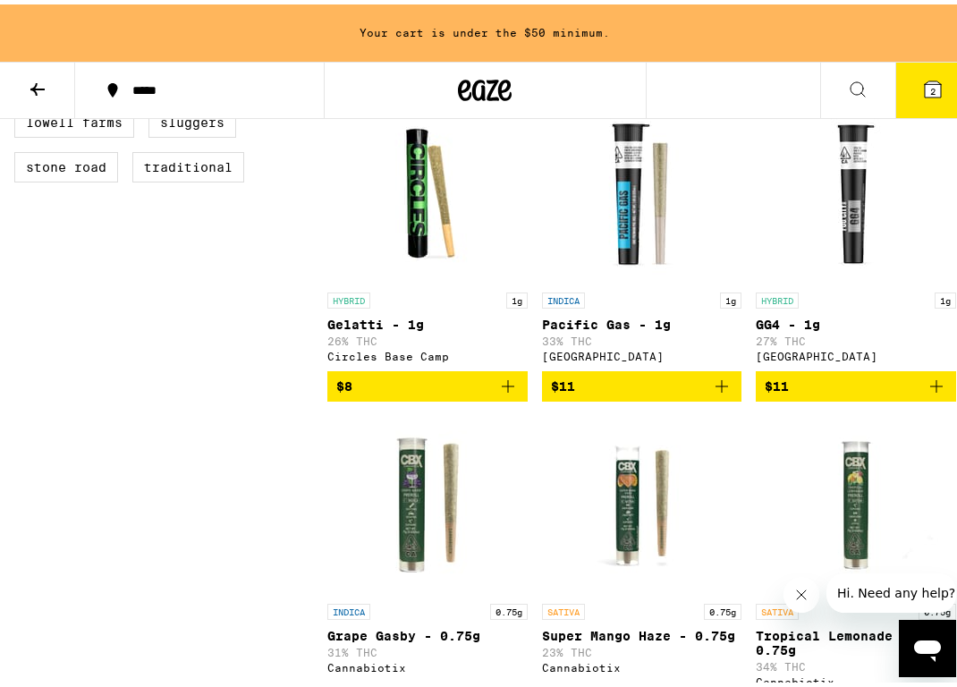
click at [922, 93] on icon at bounding box center [932, 84] width 21 height 21
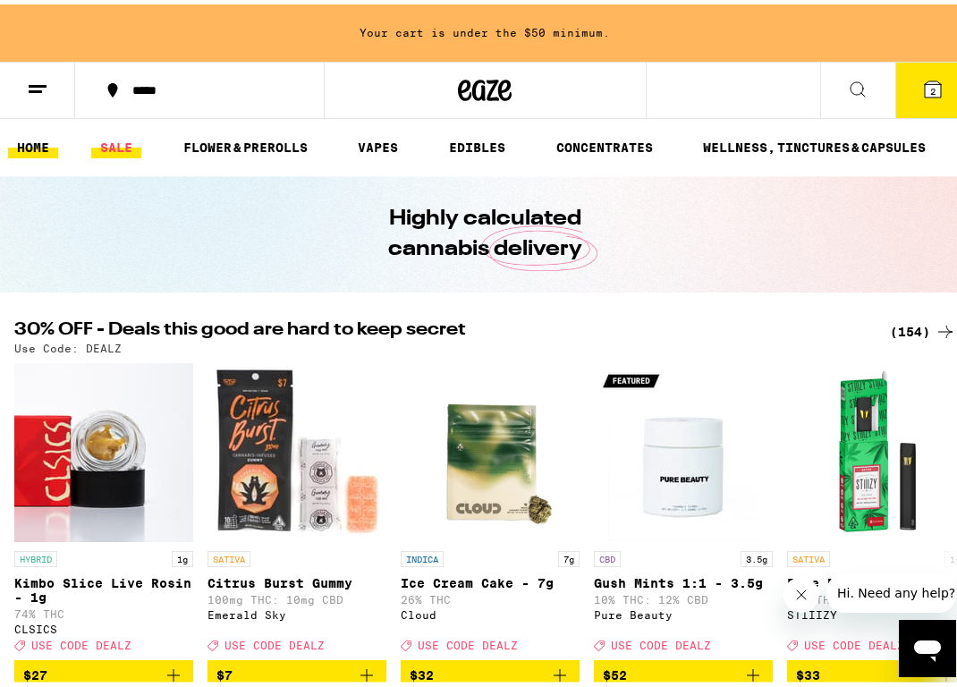
click at [107, 134] on link "SALE" at bounding box center [116, 142] width 50 height 21
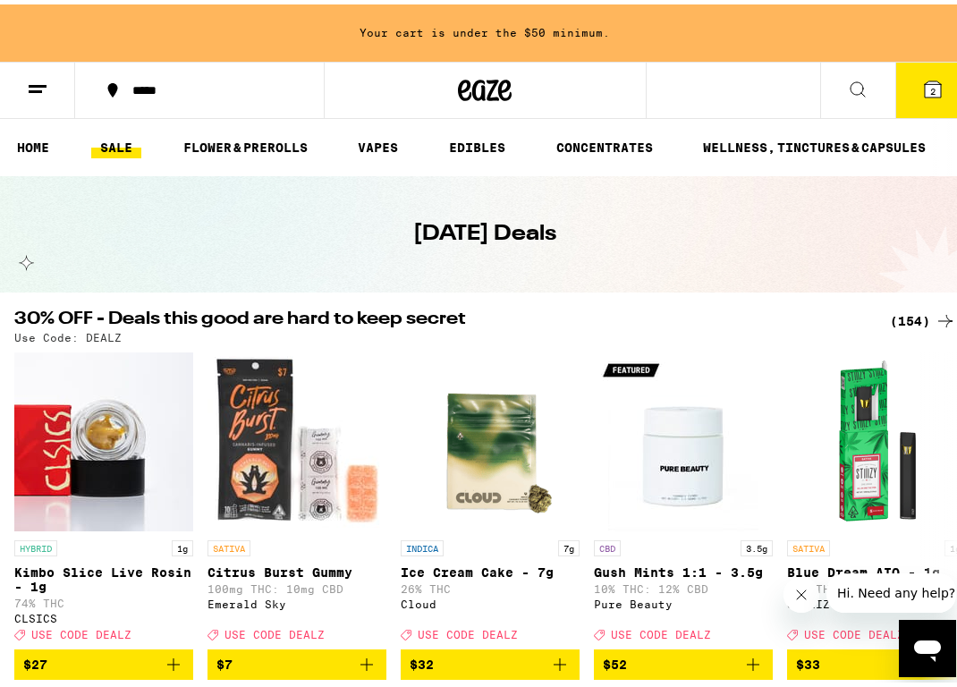
click at [906, 101] on button "2" at bounding box center [932, 85] width 75 height 55
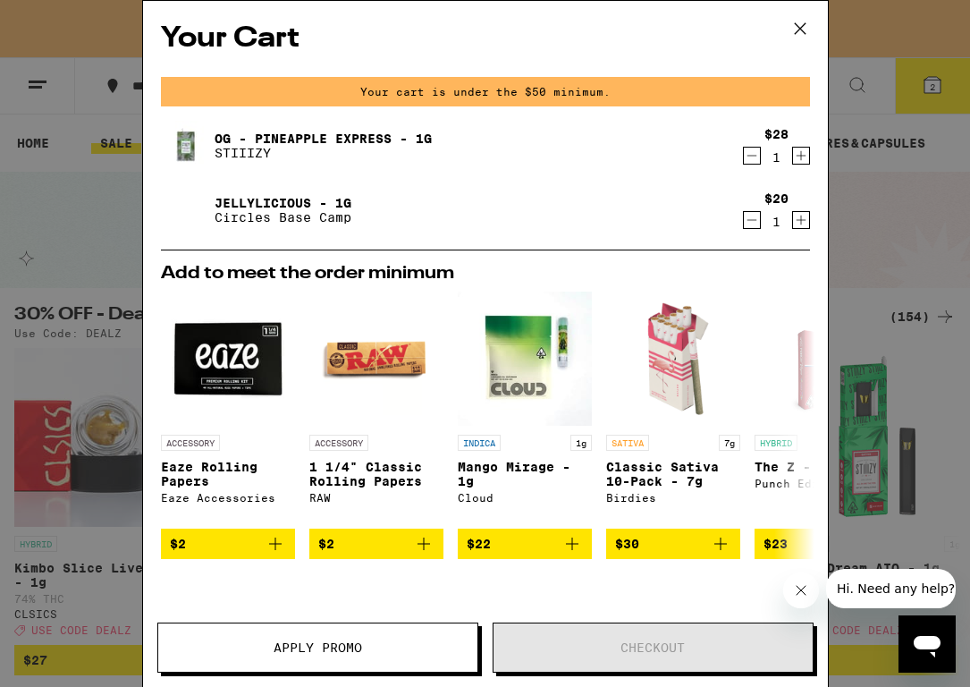
click at [813, 12] on button at bounding box center [800, 29] width 55 height 57
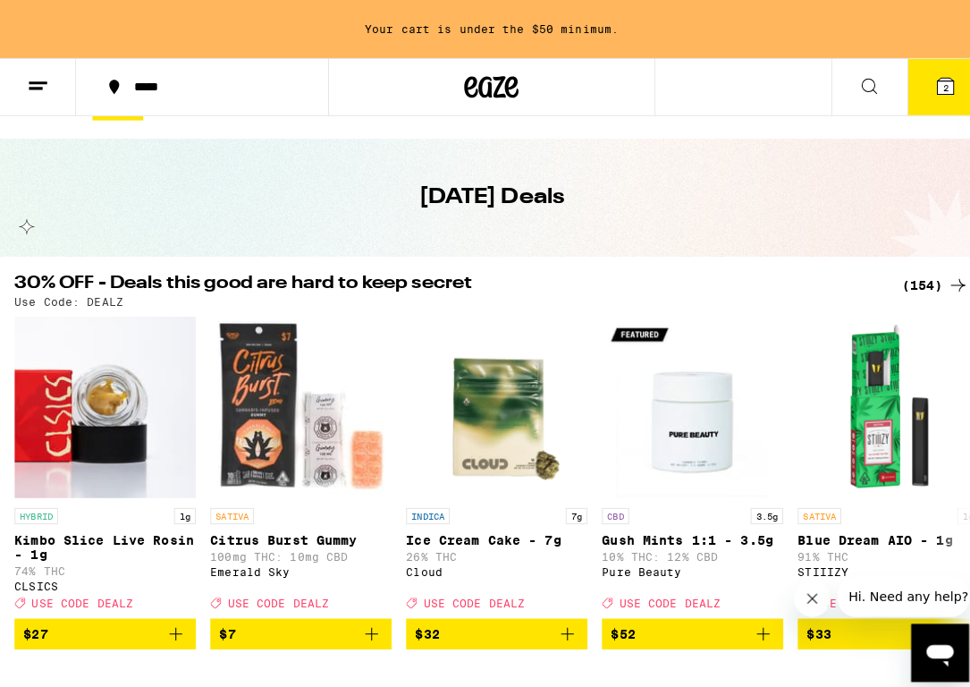
scroll to position [37, 0]
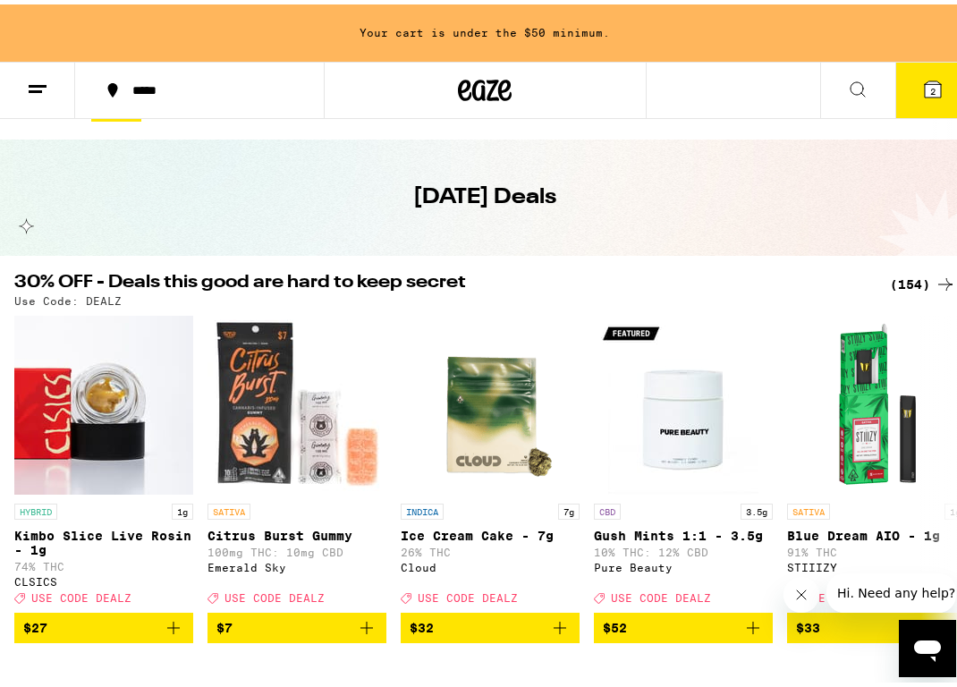
drag, startPoint x: 915, startPoint y: 95, endPoint x: 907, endPoint y: 83, distance: 14.1
click at [922, 85] on icon at bounding box center [932, 84] width 21 height 21
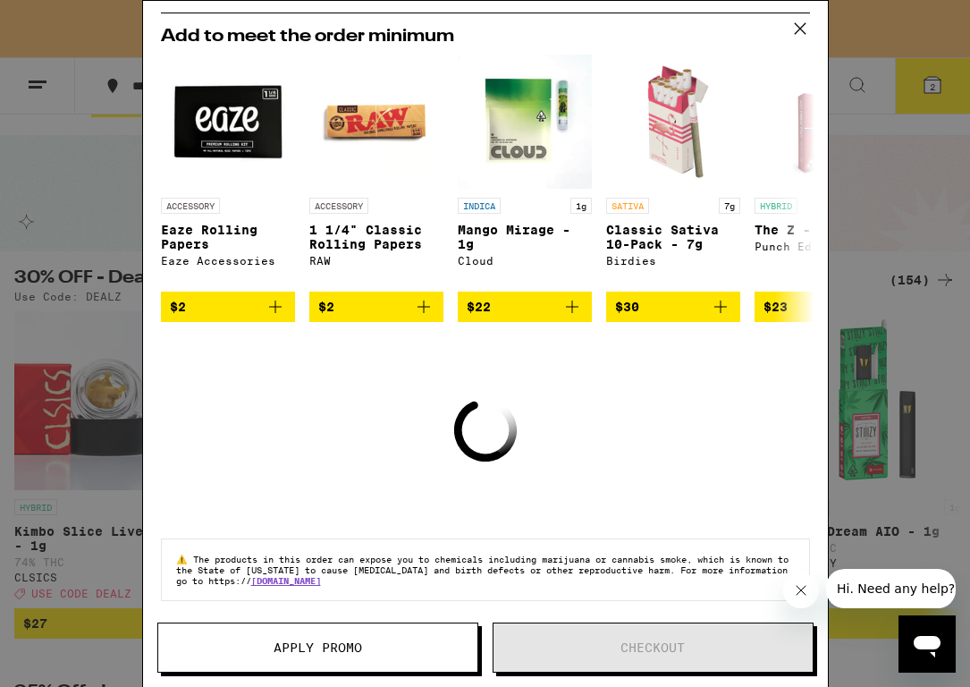
scroll to position [246, 0]
click at [796, 27] on icon at bounding box center [800, 28] width 27 height 27
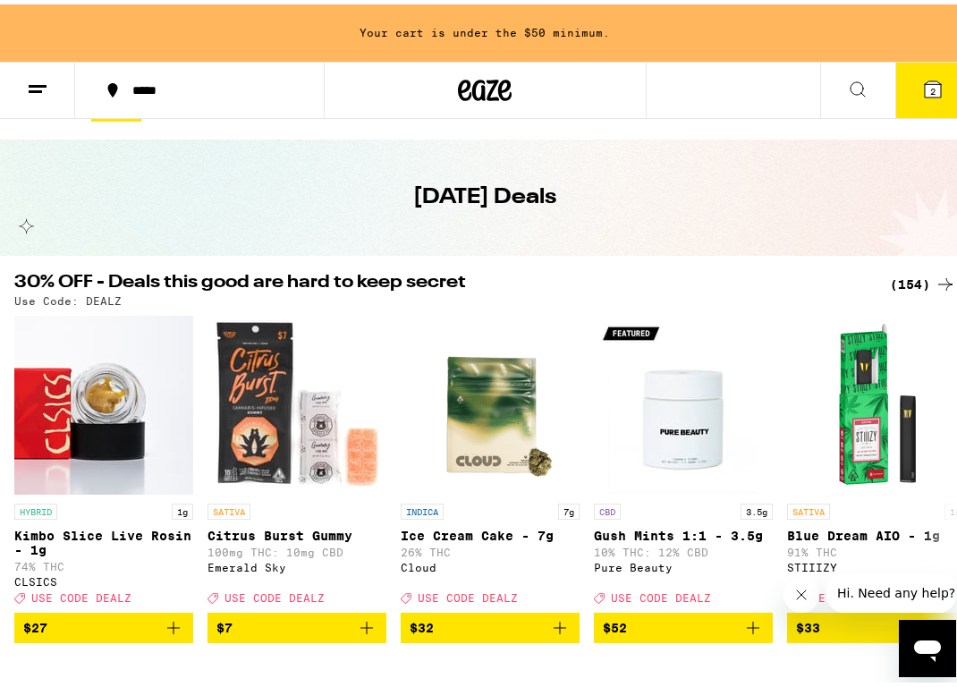
click at [902, 98] on button "2" at bounding box center [932, 85] width 75 height 55
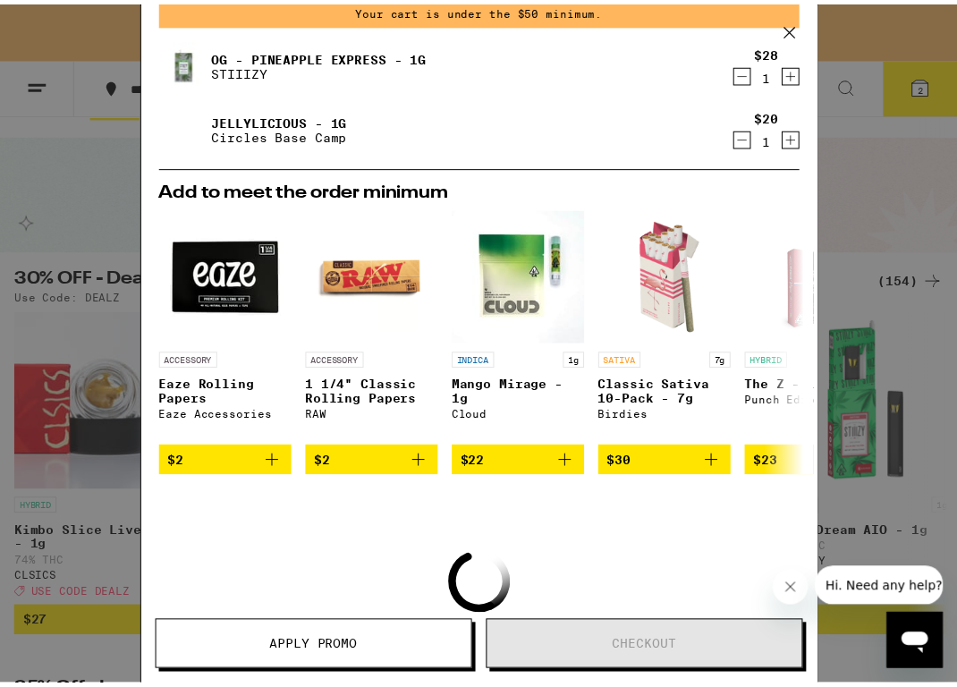
scroll to position [250, 0]
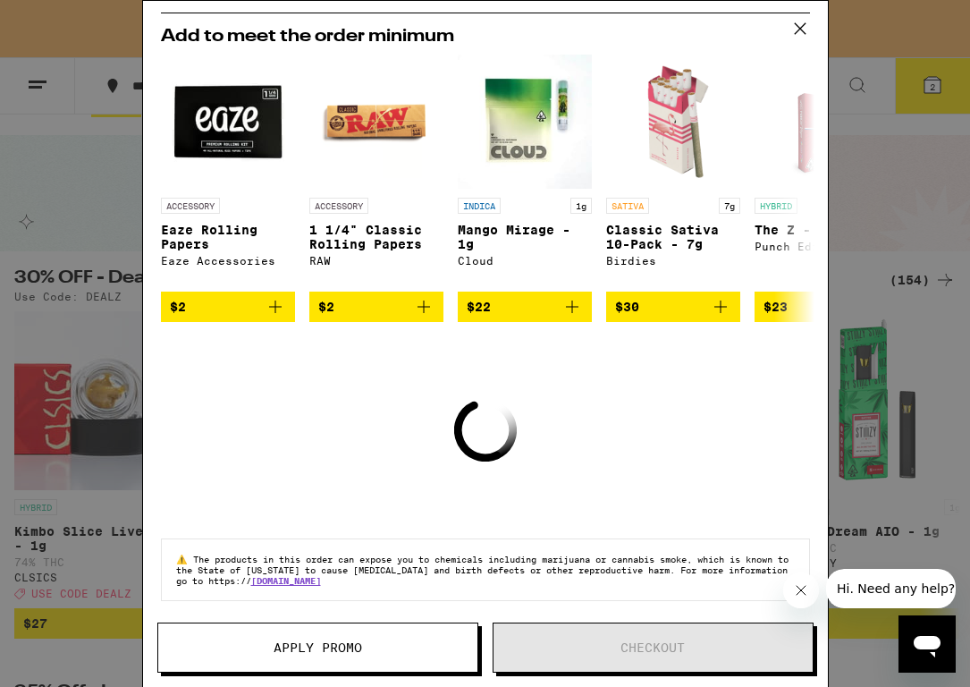
click at [813, 48] on button at bounding box center [800, 29] width 55 height 57
